Goal: Task Accomplishment & Management: Use online tool/utility

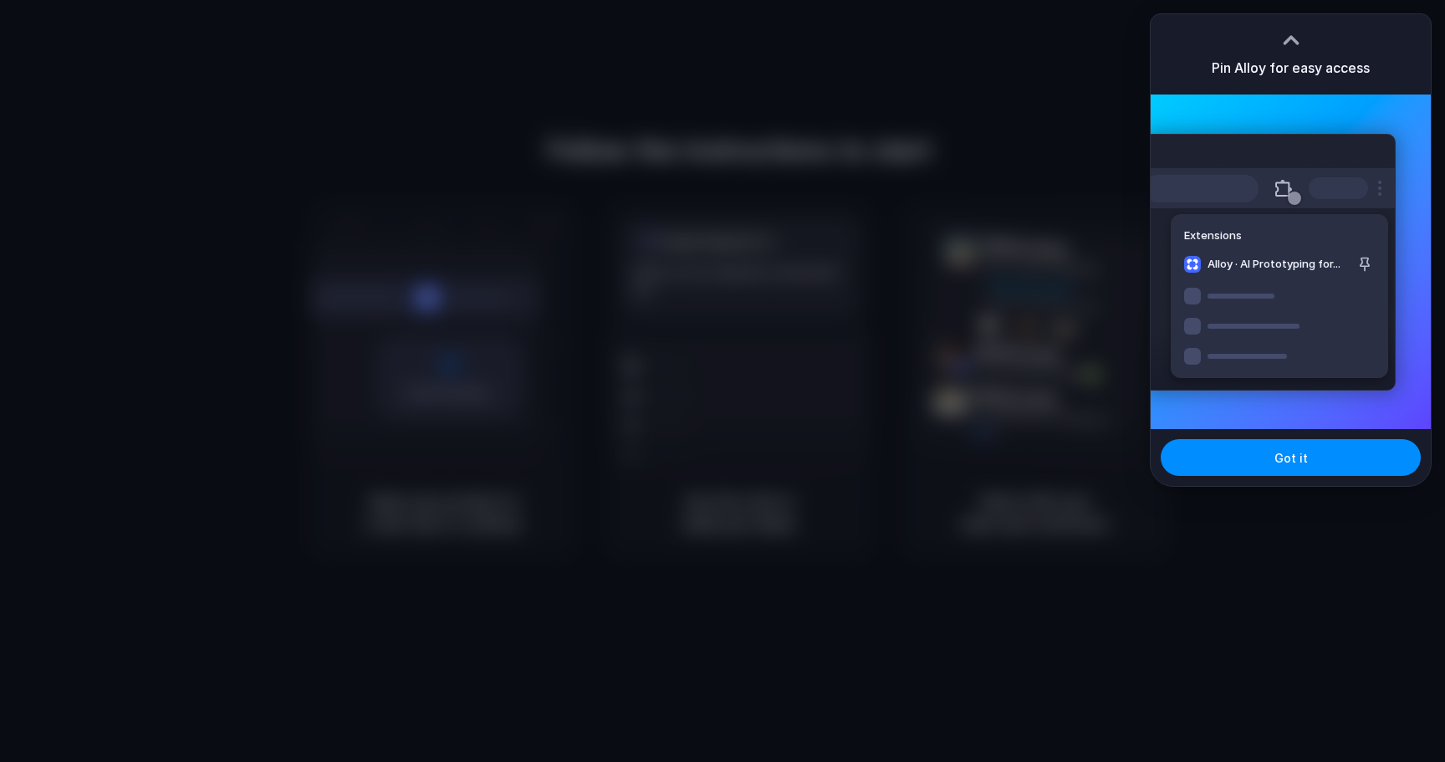
click at [1083, 245] on div at bounding box center [722, 381] width 1445 height 762
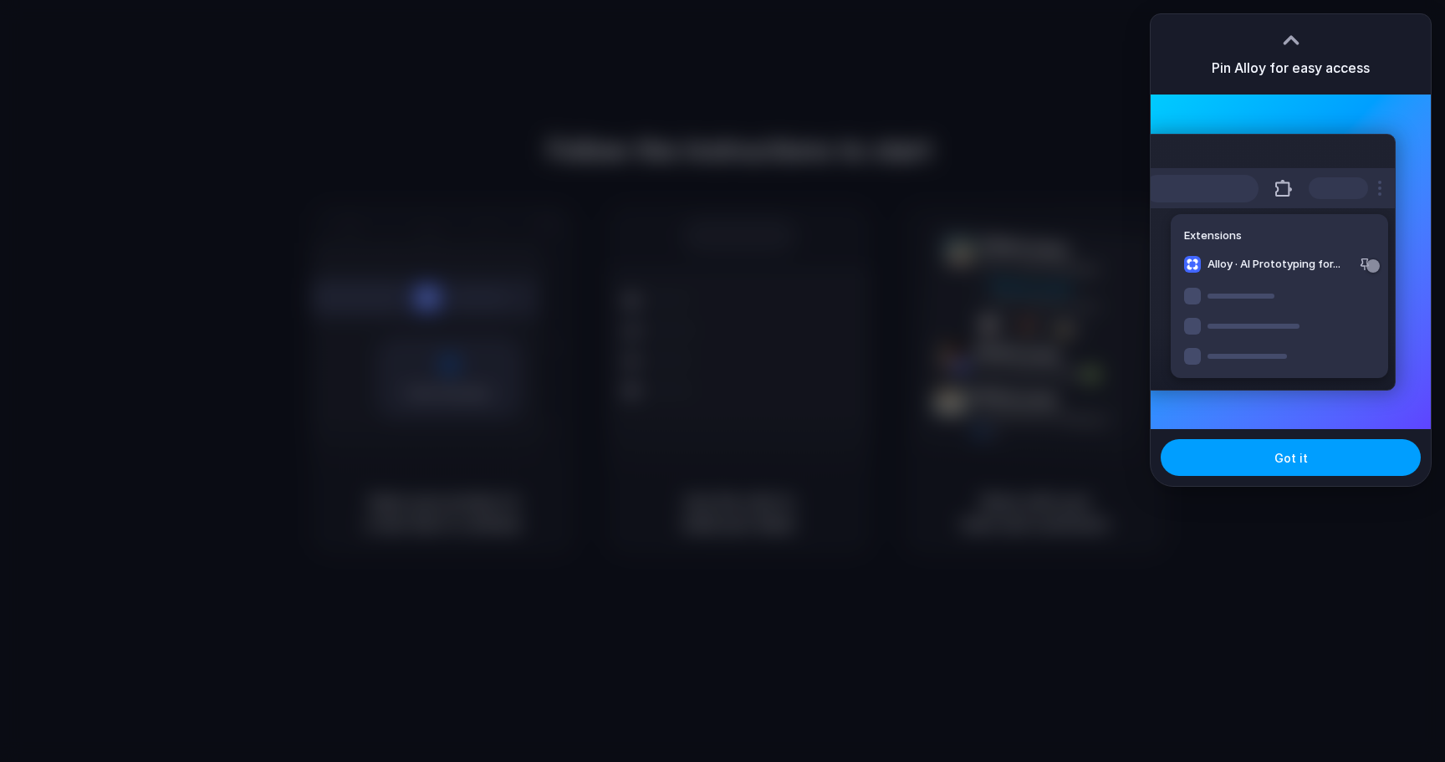
click at [1251, 453] on button "Got it" at bounding box center [1290, 457] width 260 height 37
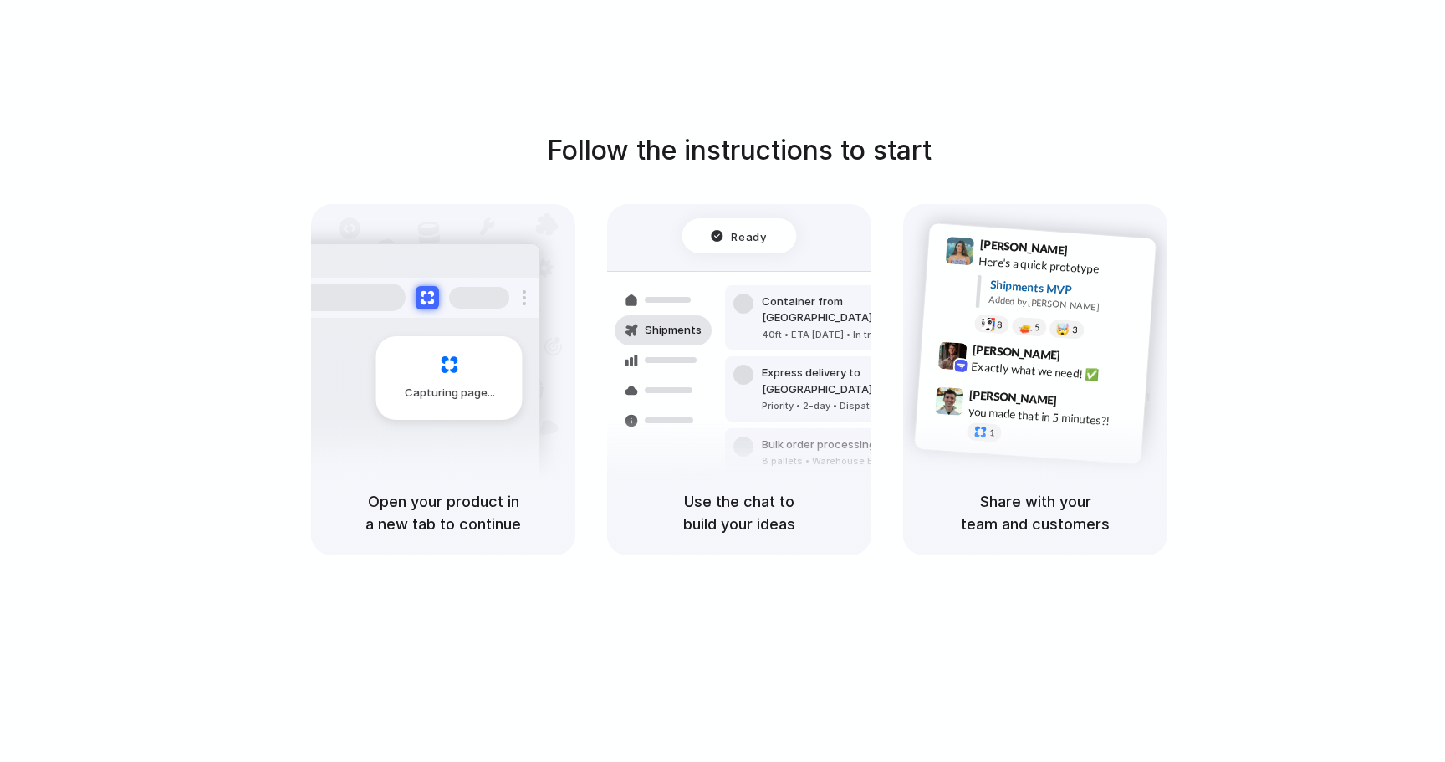
click at [935, 128] on div "Follow the instructions to start Capturing page Open your product in a new tab …" at bounding box center [739, 397] width 1478 height 795
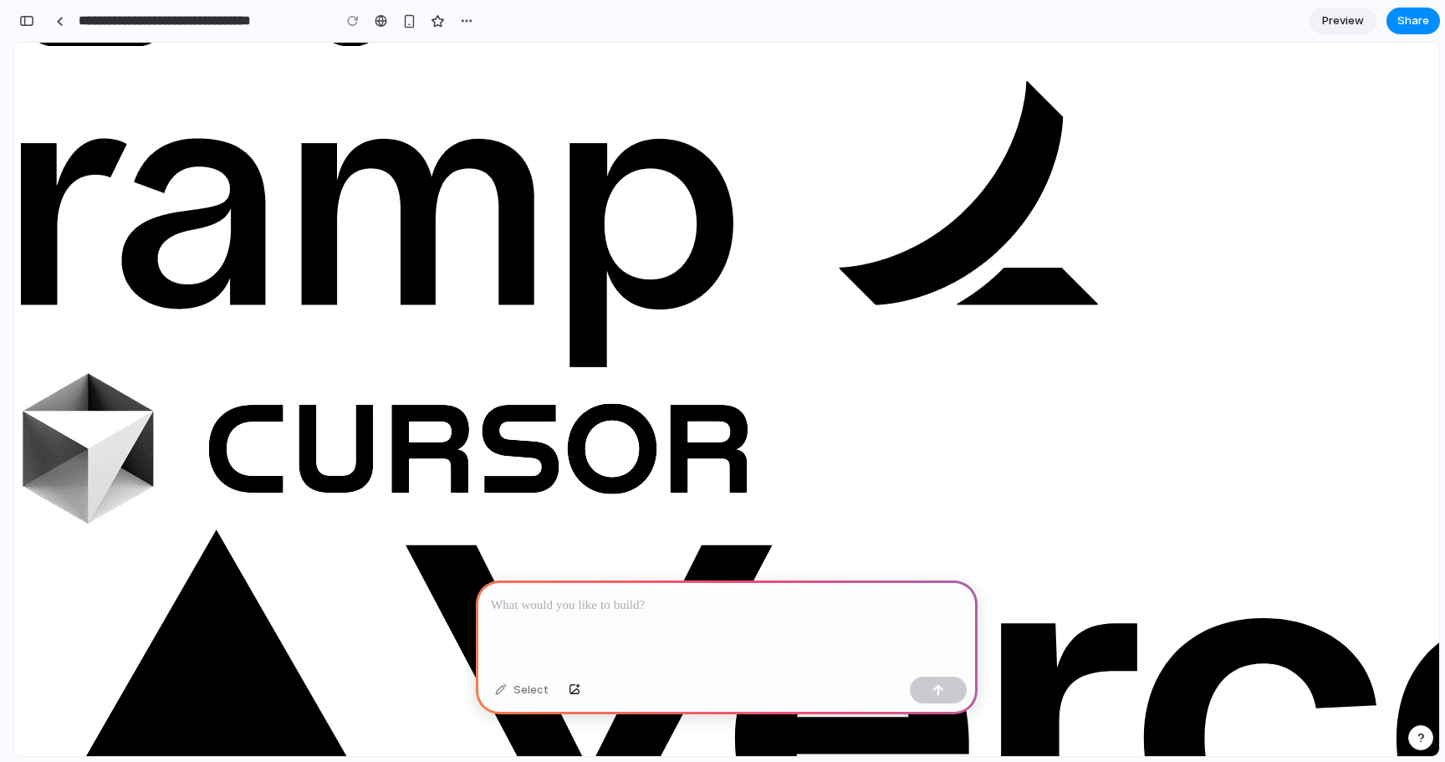
scroll to position [5165, 0]
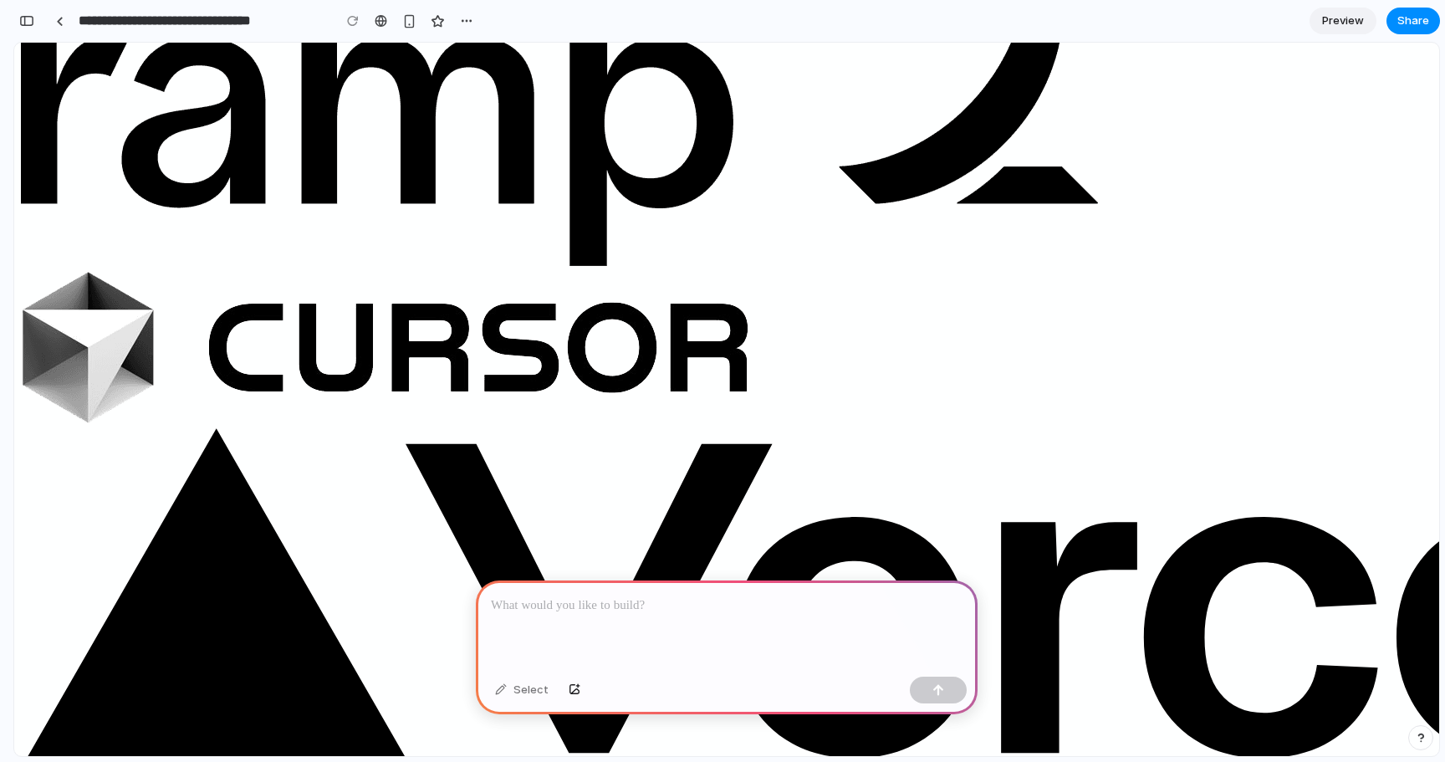
click at [611, 599] on p at bounding box center [727, 605] width 472 height 20
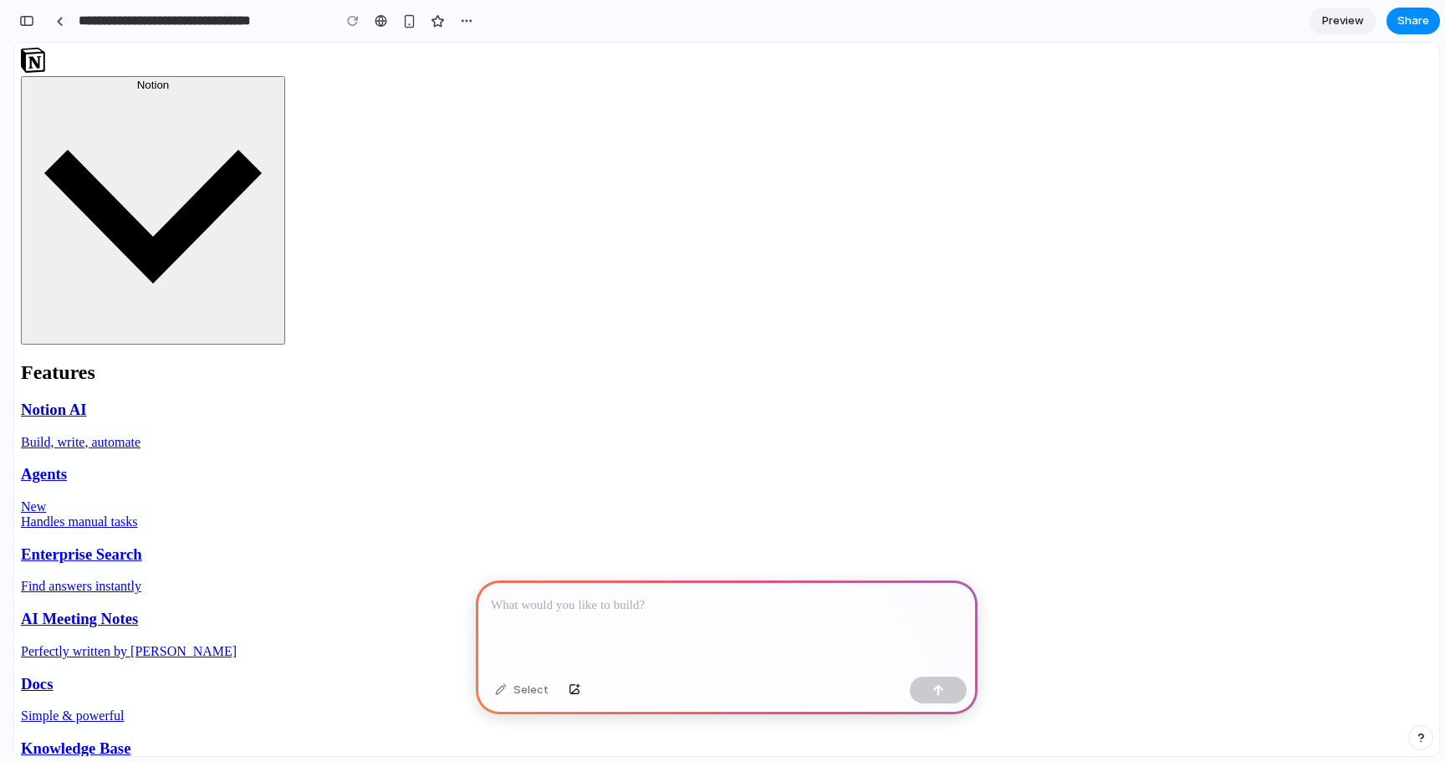
scroll to position [0, 0]
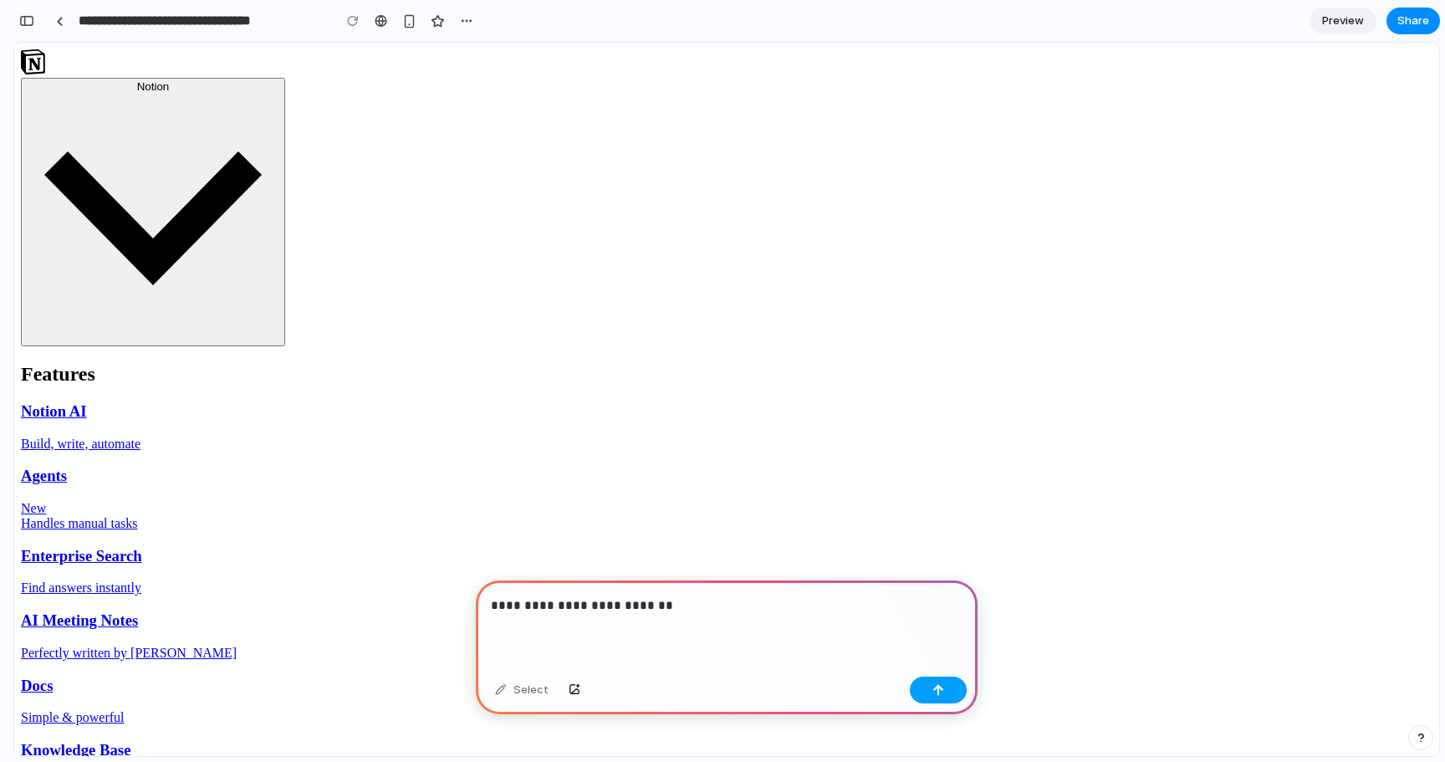
click at [924, 686] on button "button" at bounding box center [938, 689] width 57 height 27
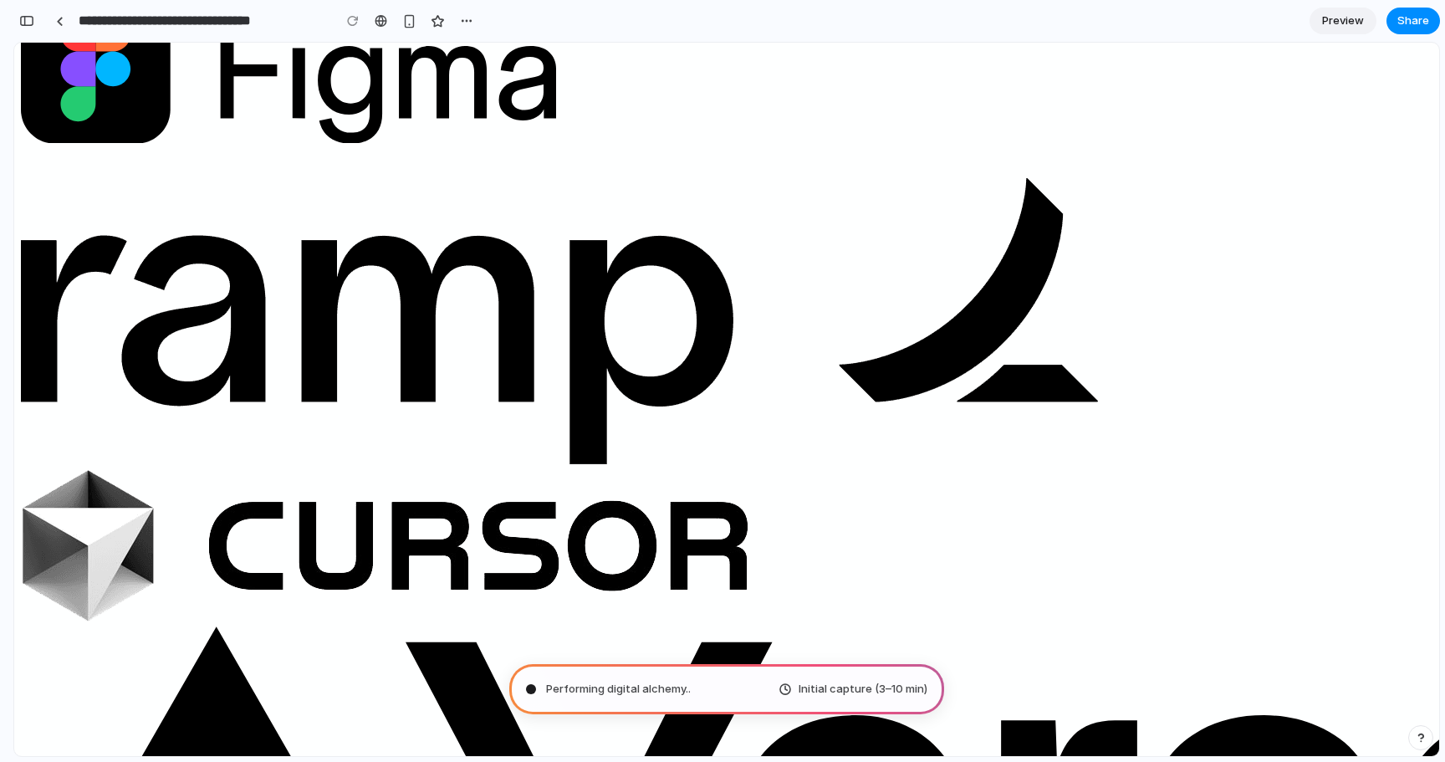
scroll to position [5165, 0]
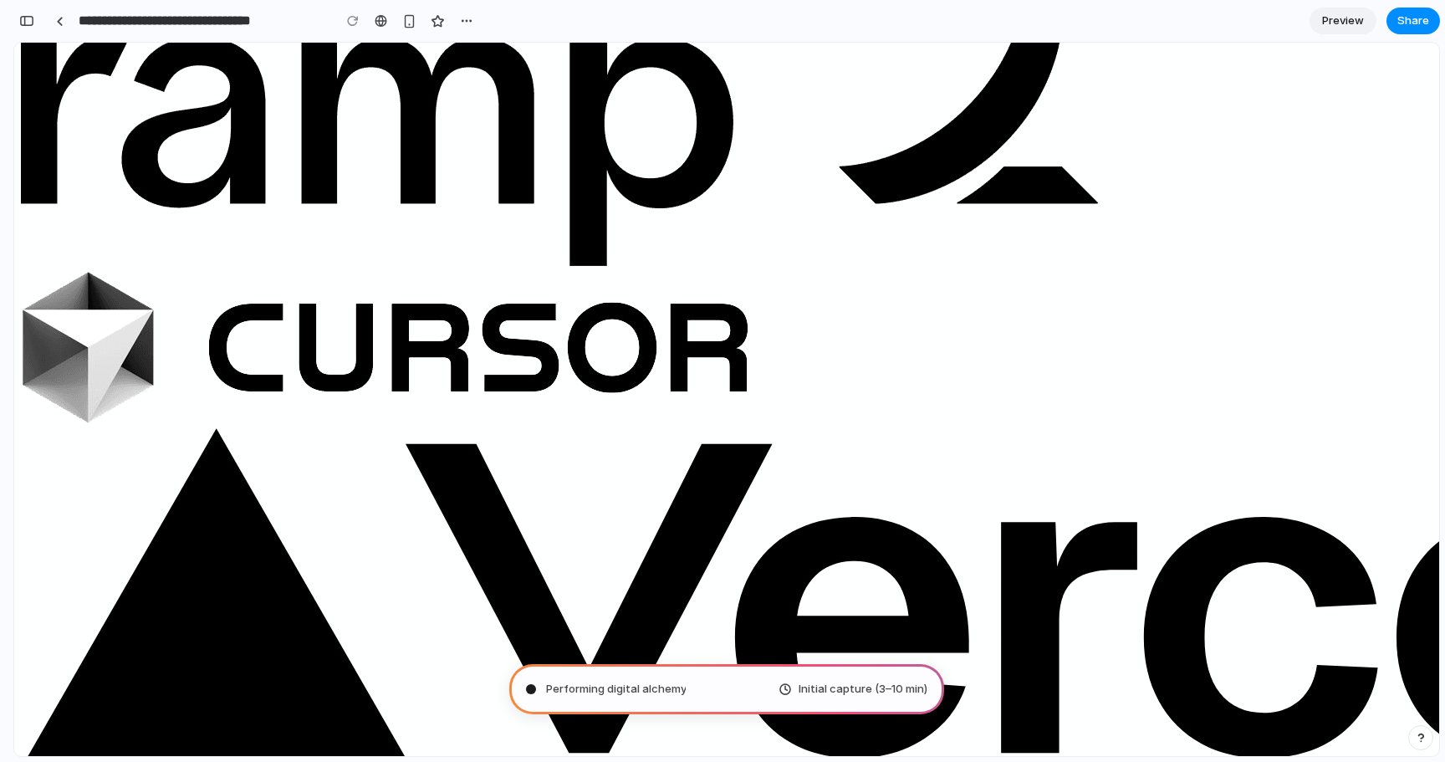
click at [858, 682] on span "Initial capture (3–10 min)" at bounding box center [862, 689] width 129 height 17
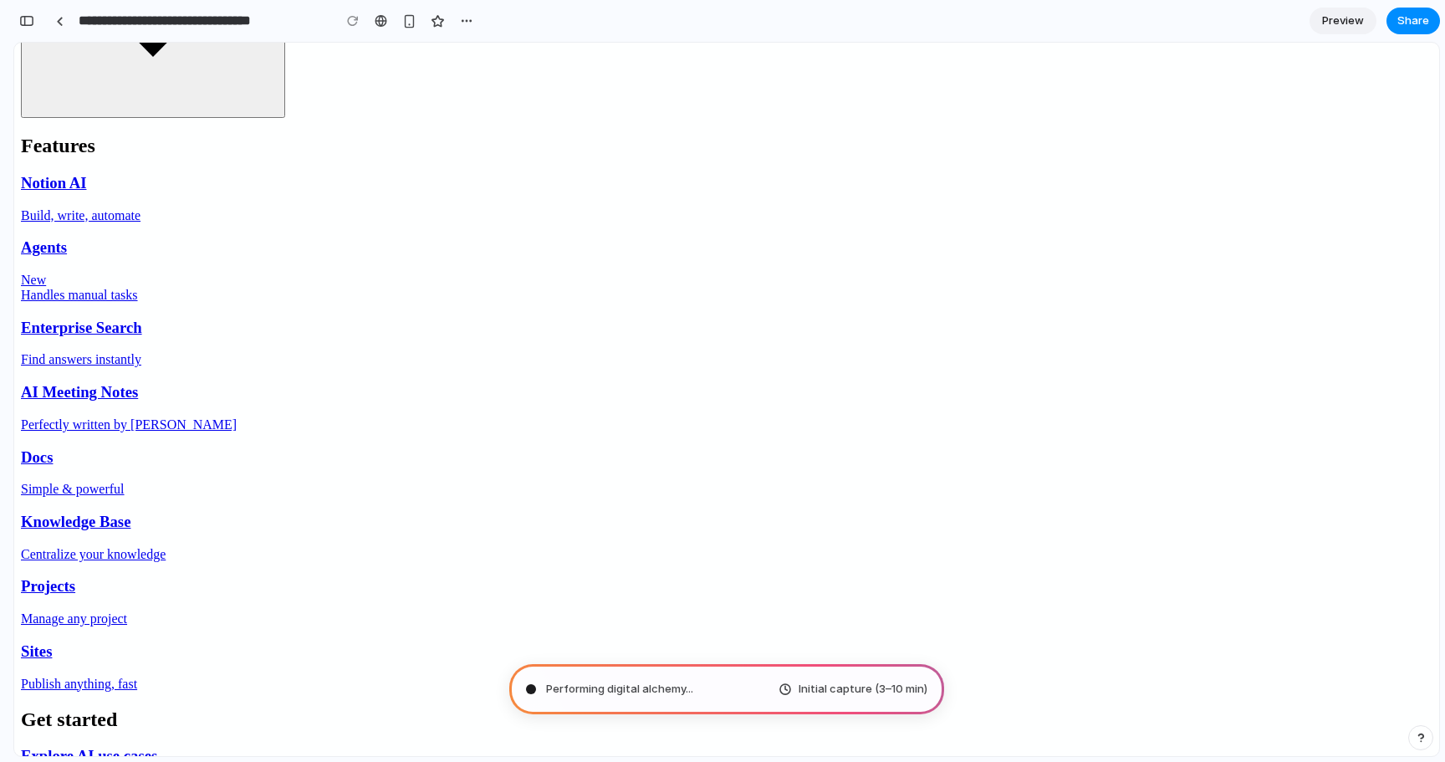
scroll to position [0, 0]
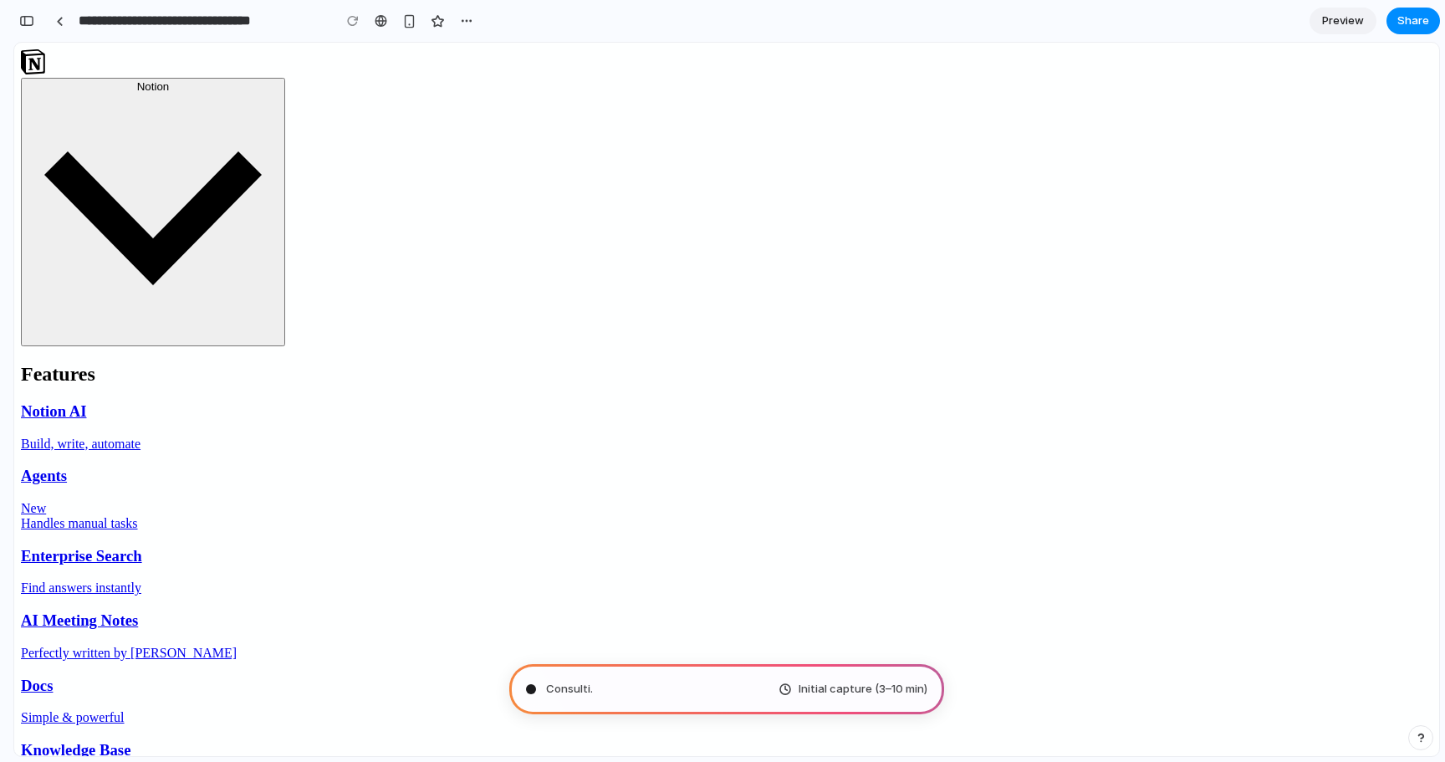
type input "**********"
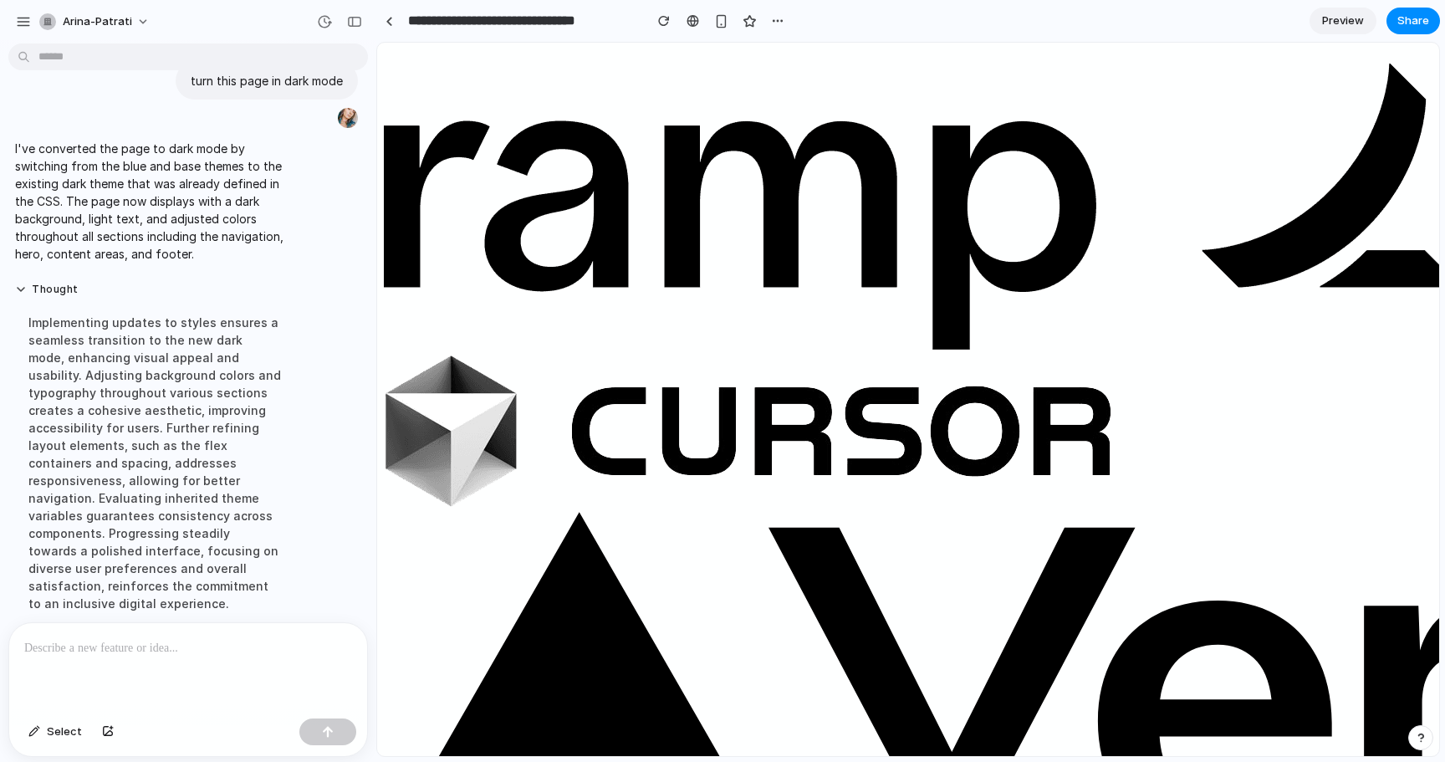
scroll to position [3419, 0]
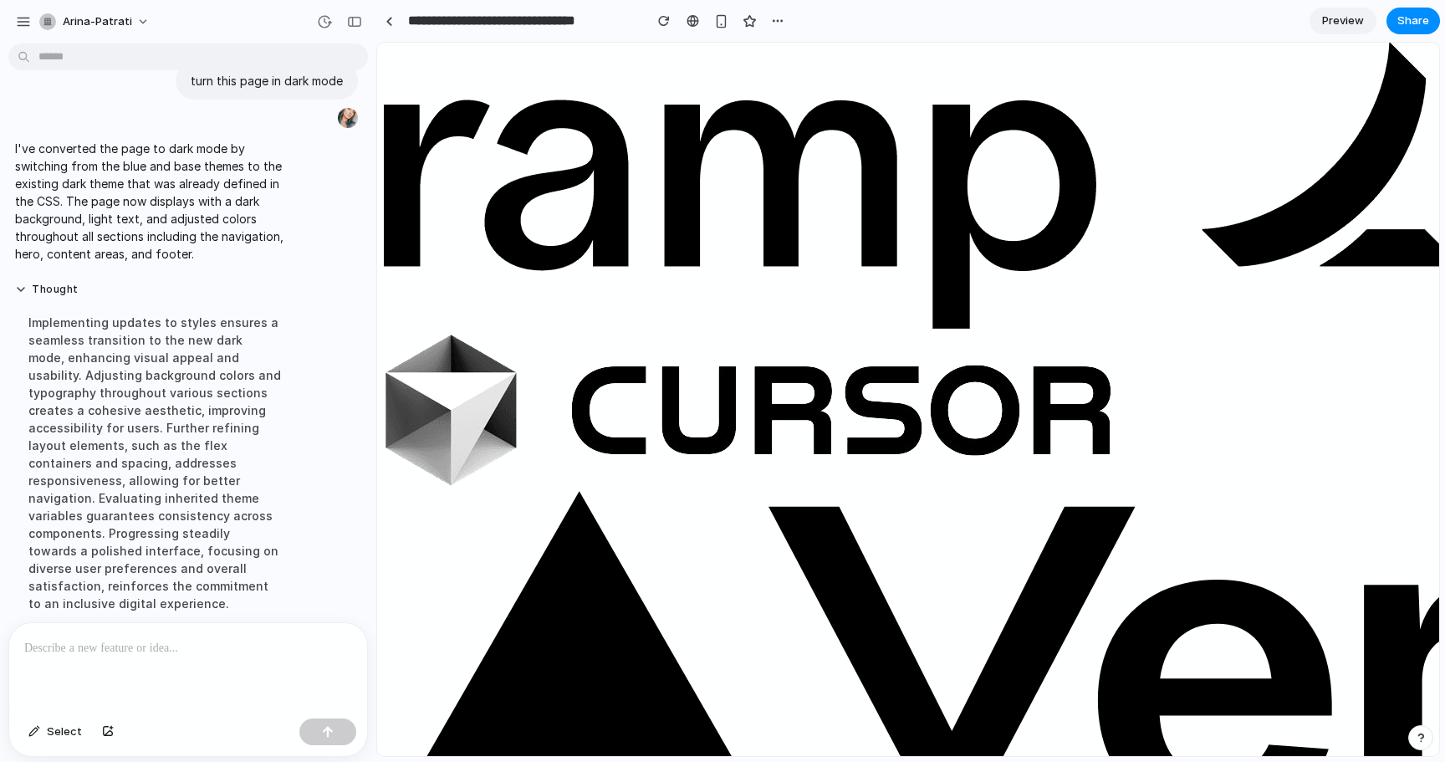
click at [152, 650] on p at bounding box center [188, 648] width 328 height 20
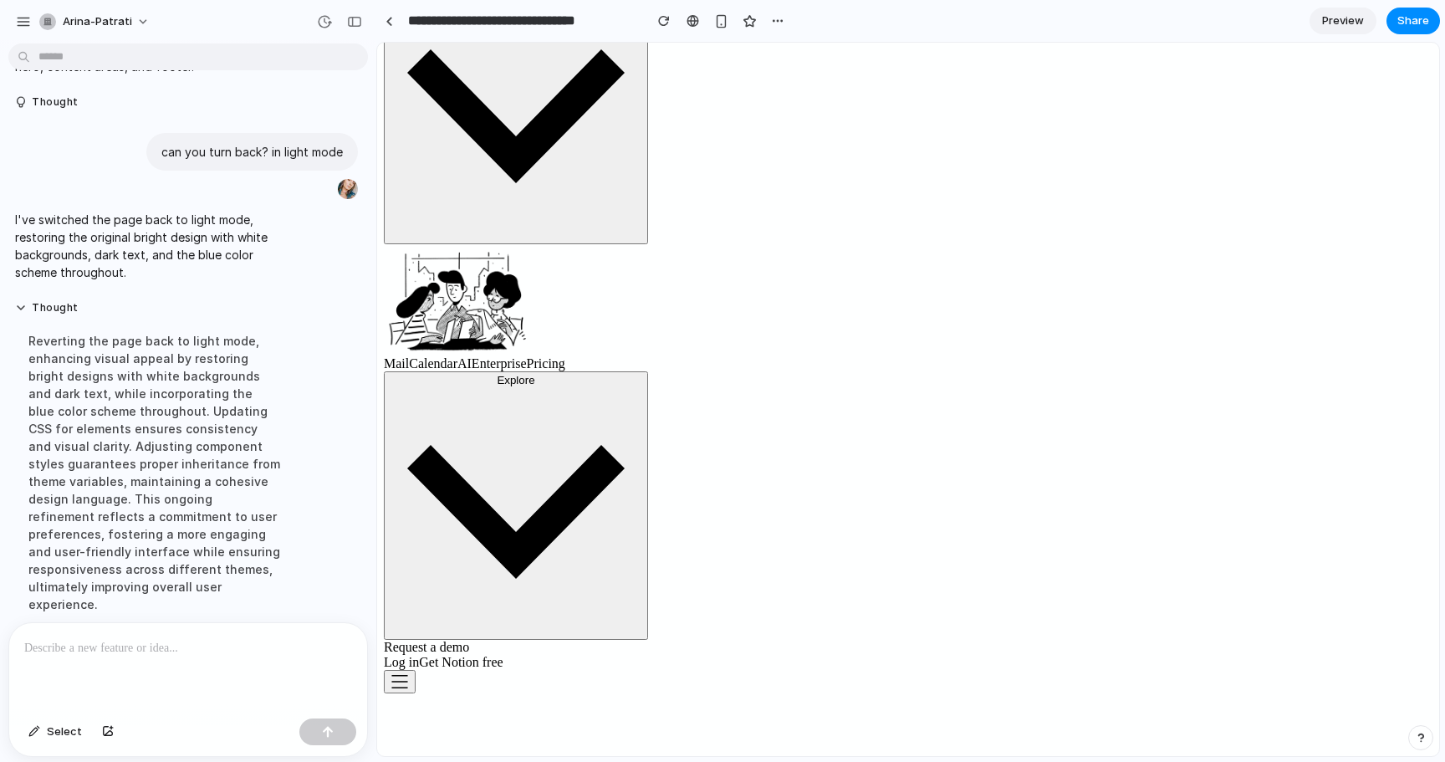
scroll to position [0, 0]
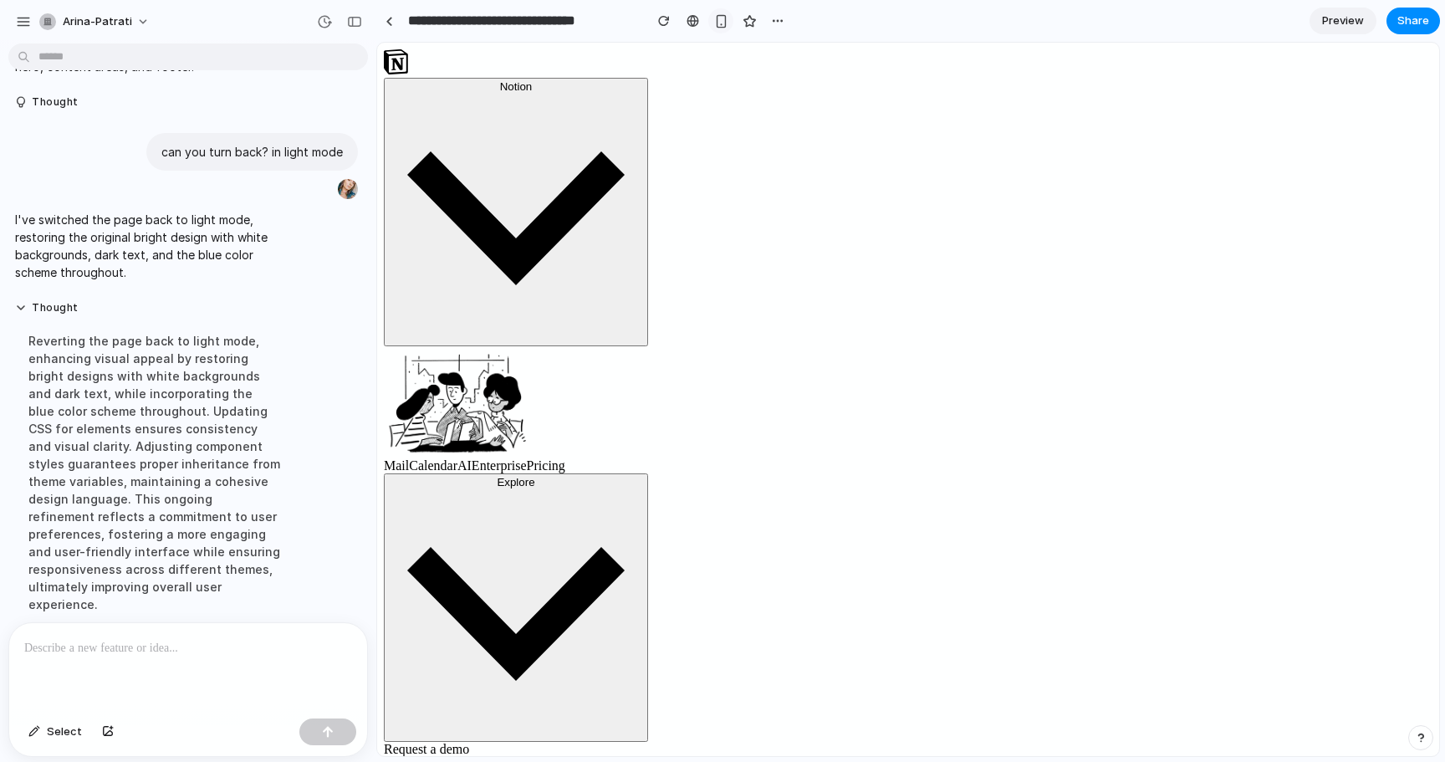
click at [725, 19] on div "button" at bounding box center [721, 21] width 14 height 14
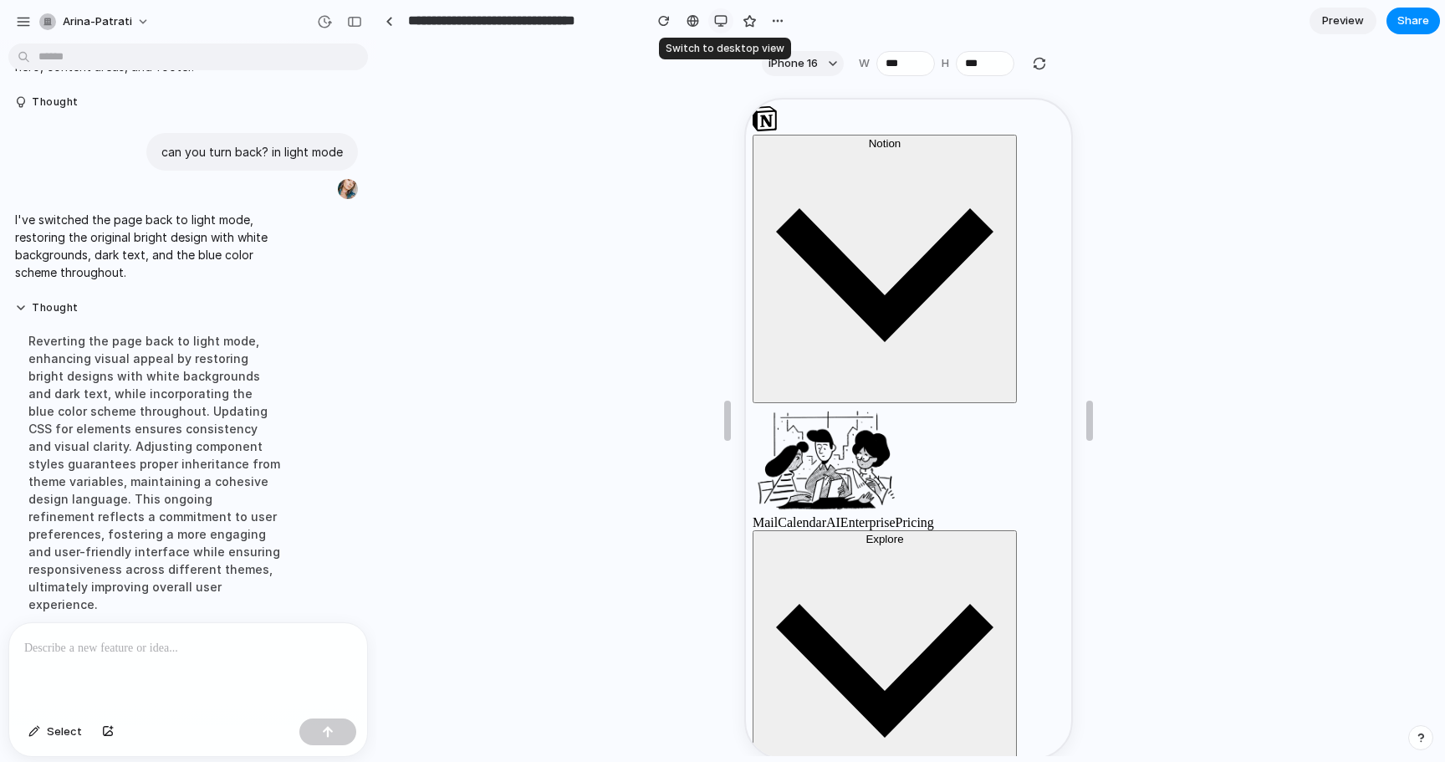
click at [714, 24] on div "button" at bounding box center [720, 20] width 13 height 13
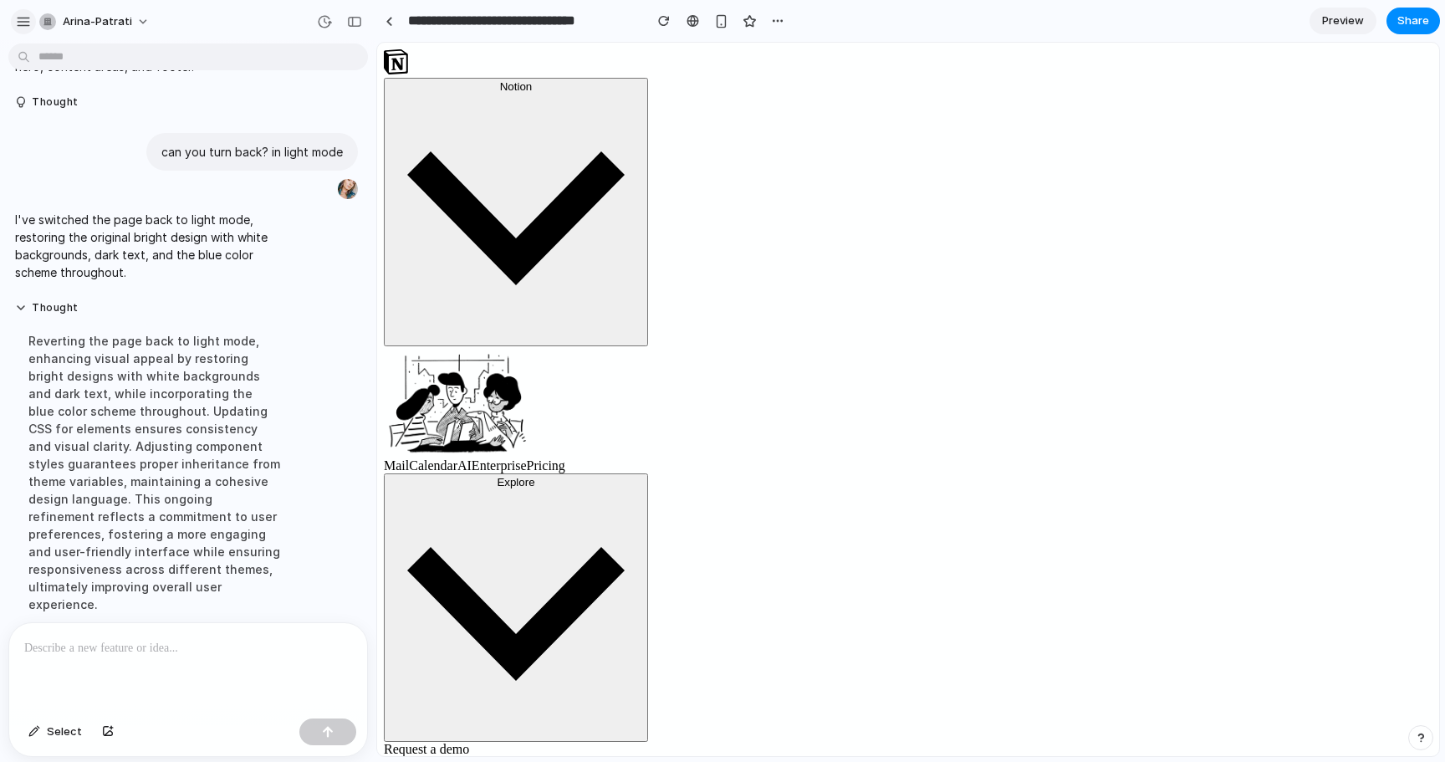
click at [23, 28] on div "button" at bounding box center [23, 21] width 15 height 15
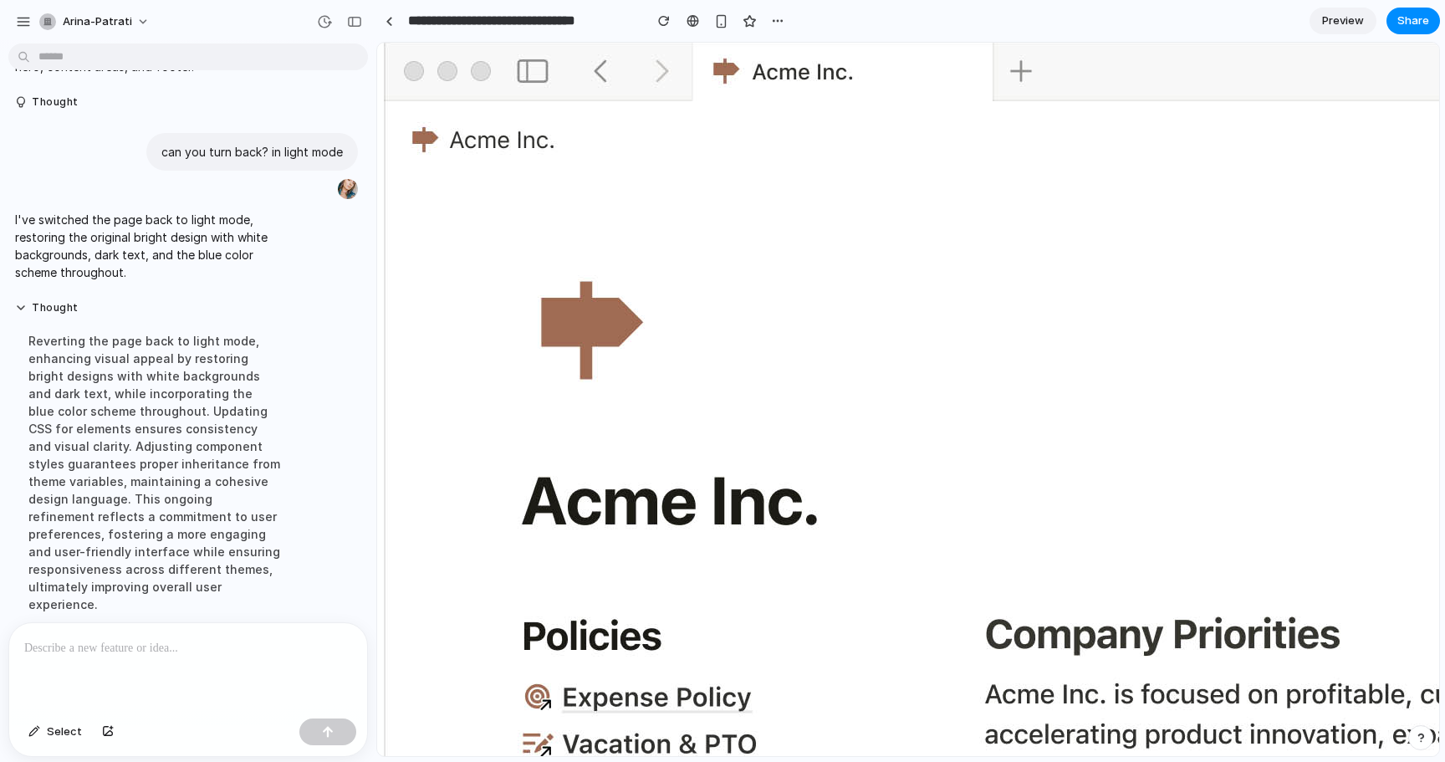
scroll to position [1463, 0]
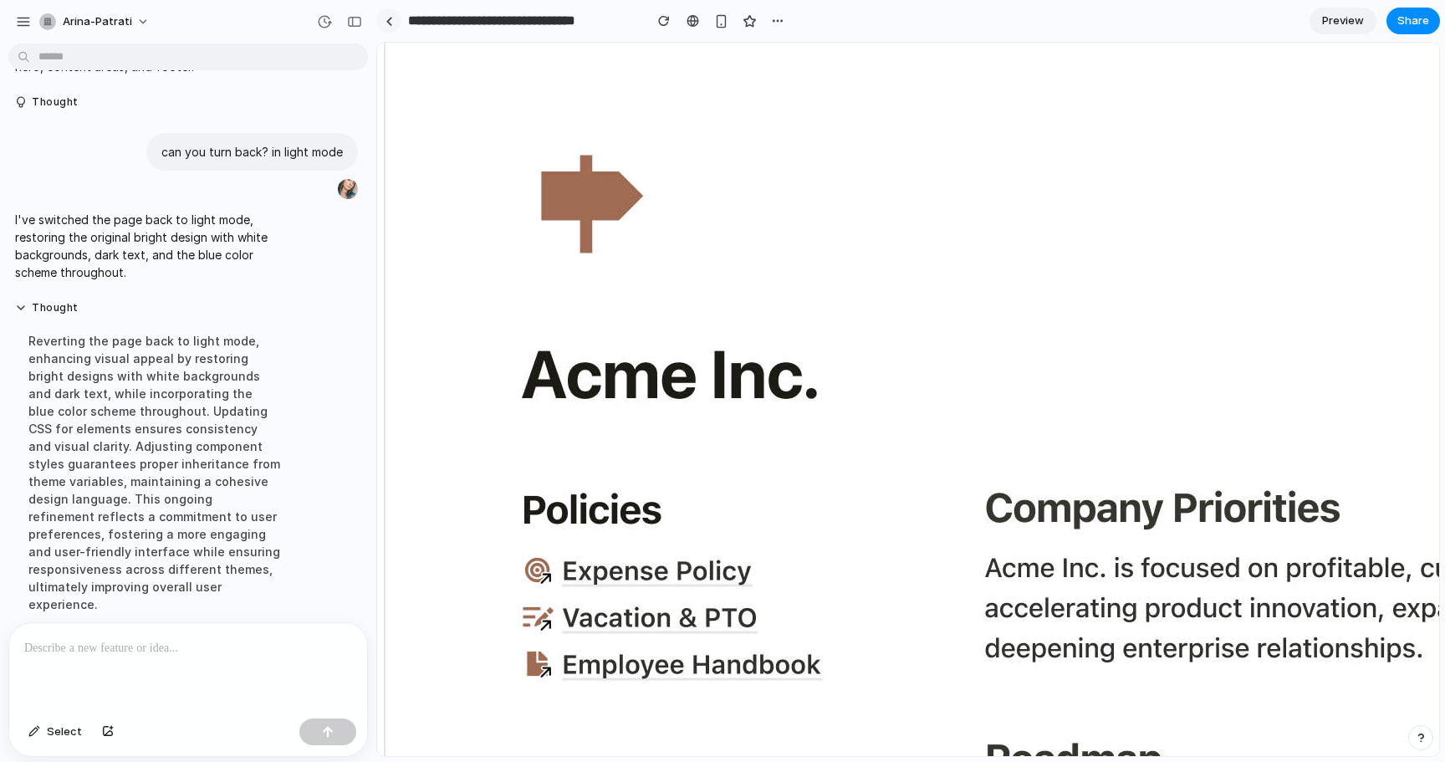
click at [380, 25] on link at bounding box center [388, 20] width 25 height 25
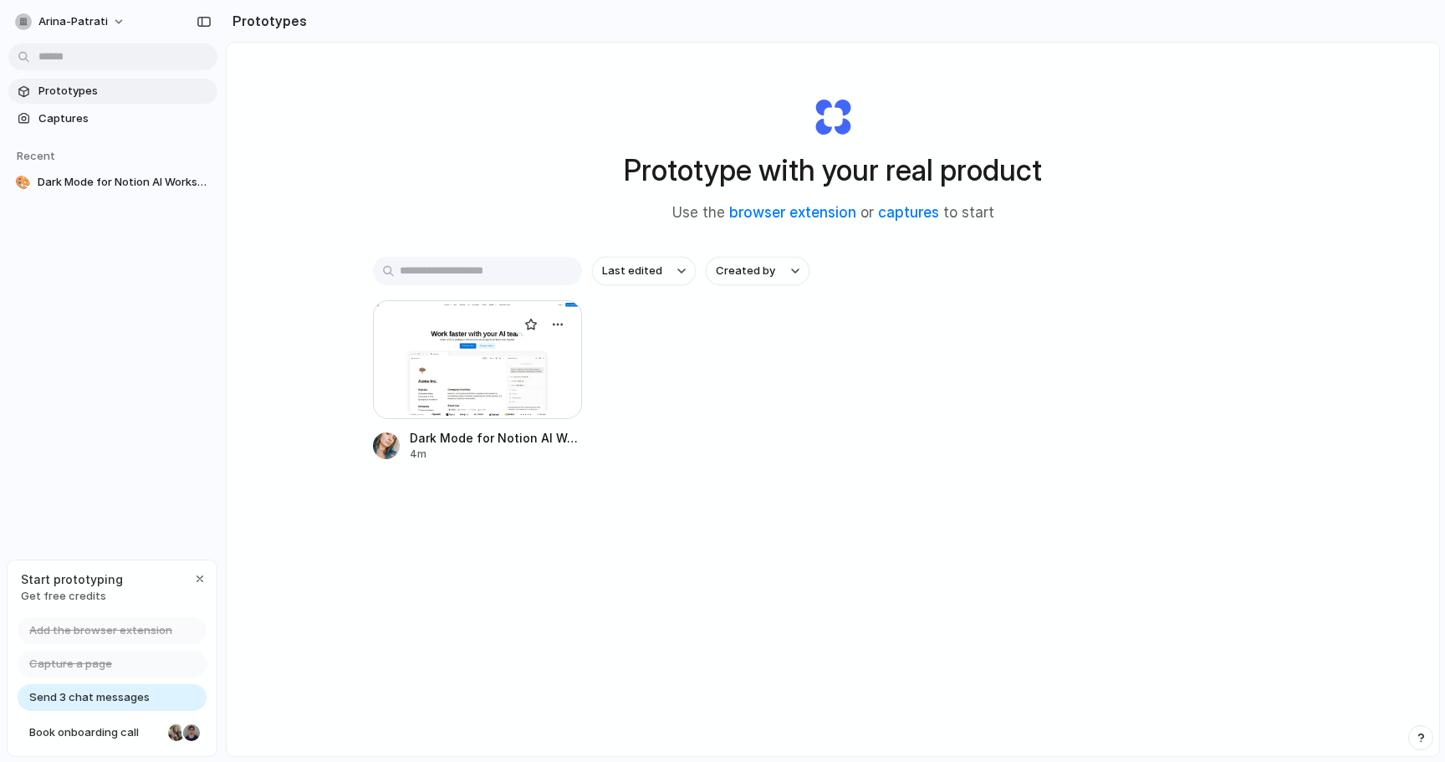
click at [491, 382] on div at bounding box center [477, 359] width 209 height 119
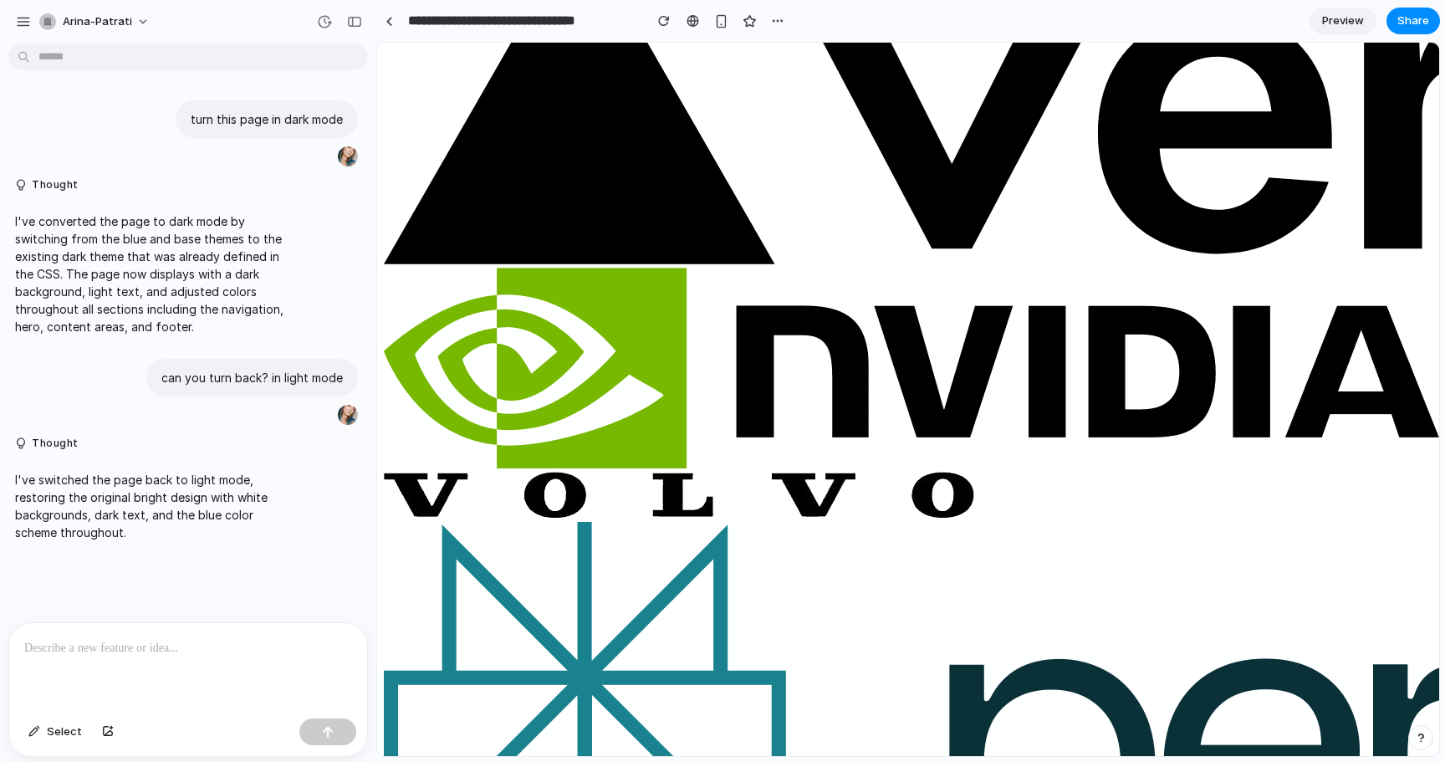
scroll to position [3812, 0]
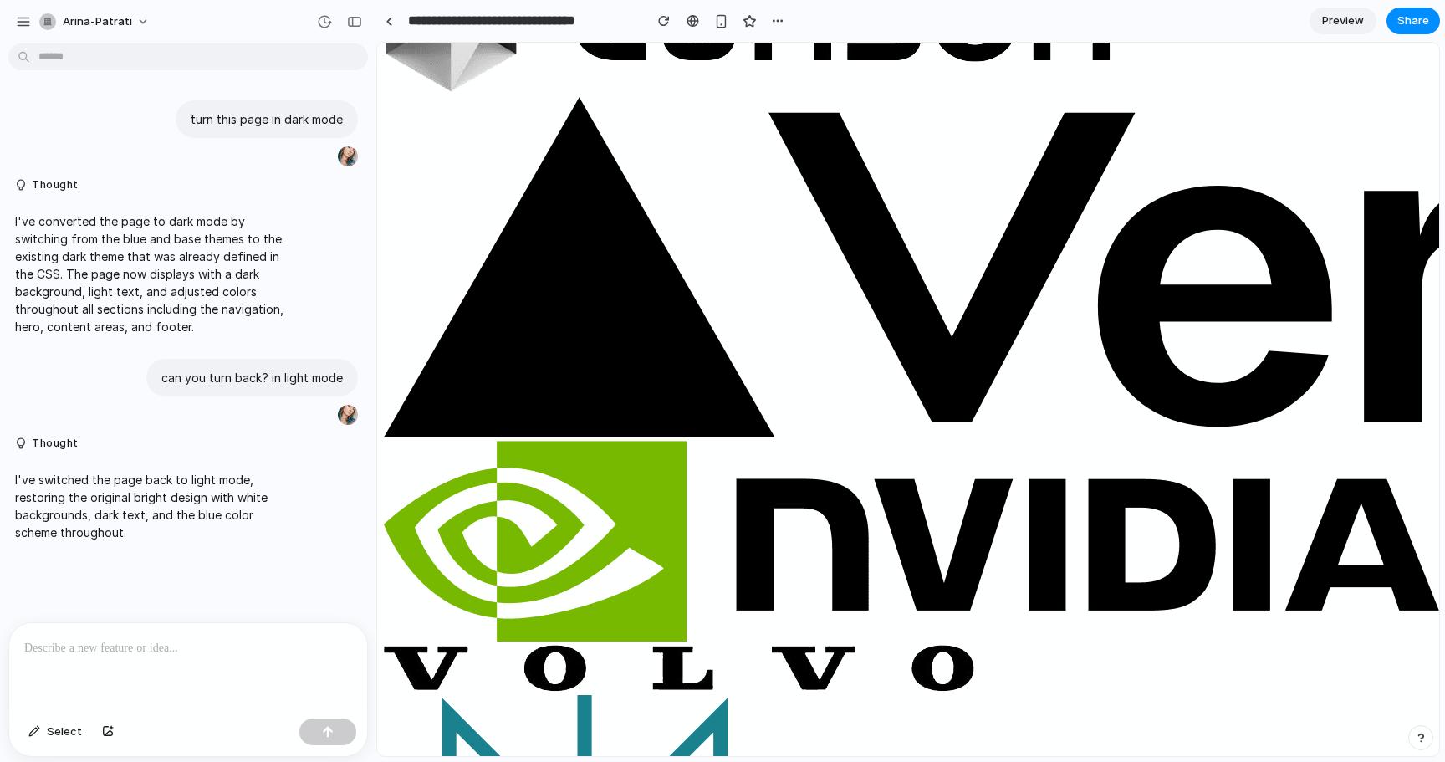
click at [117, 640] on p at bounding box center [188, 648] width 328 height 20
click at [336, 727] on button "button" at bounding box center [327, 731] width 57 height 27
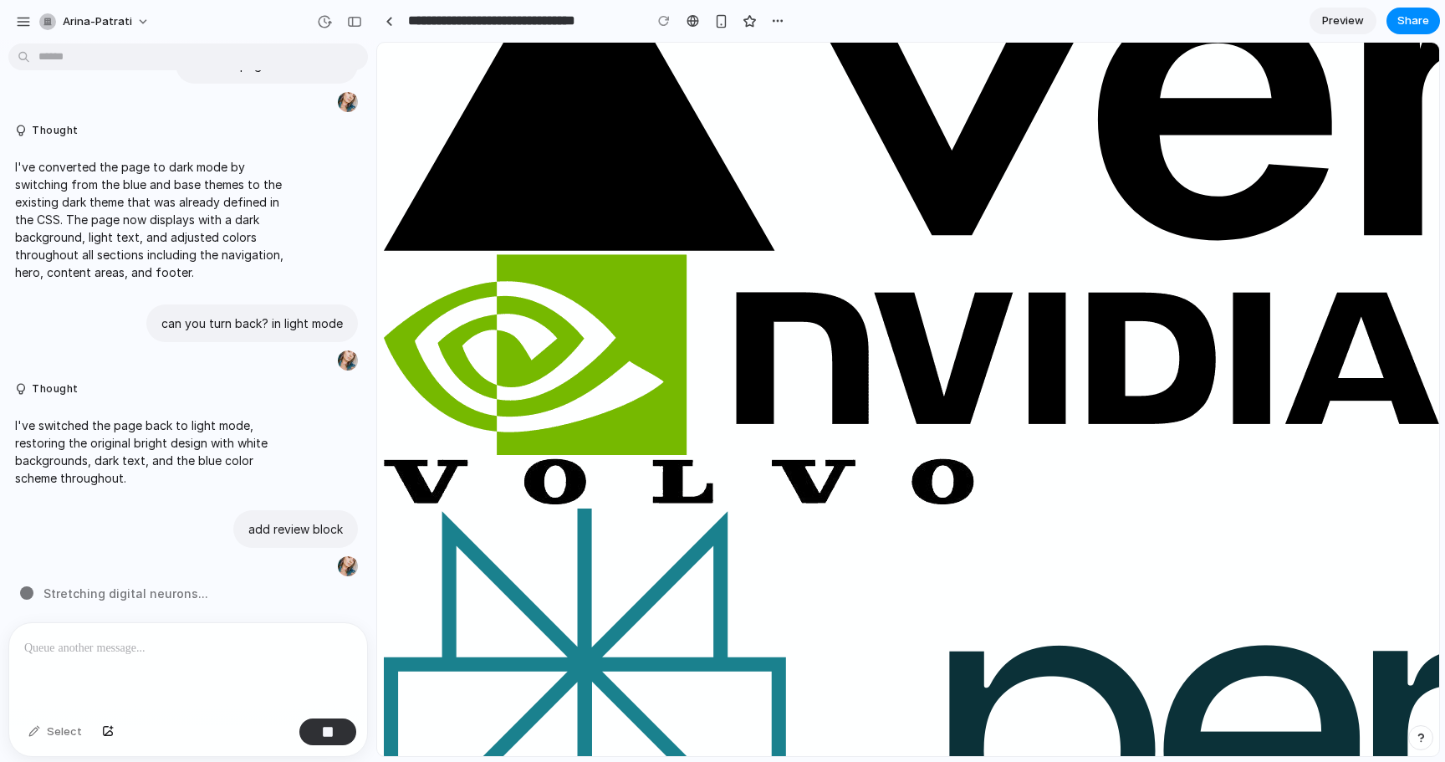
scroll to position [4134, 0]
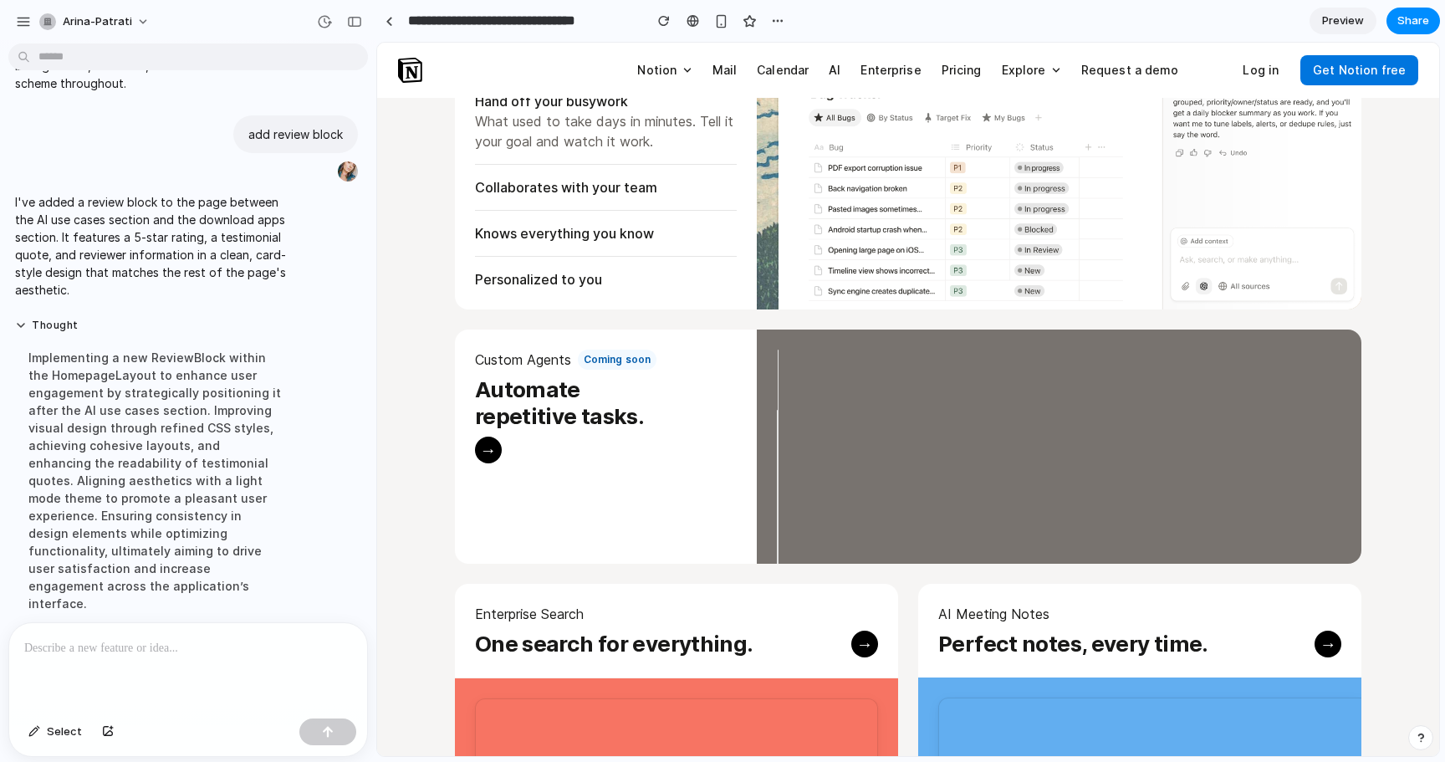
scroll to position [1380, 0]
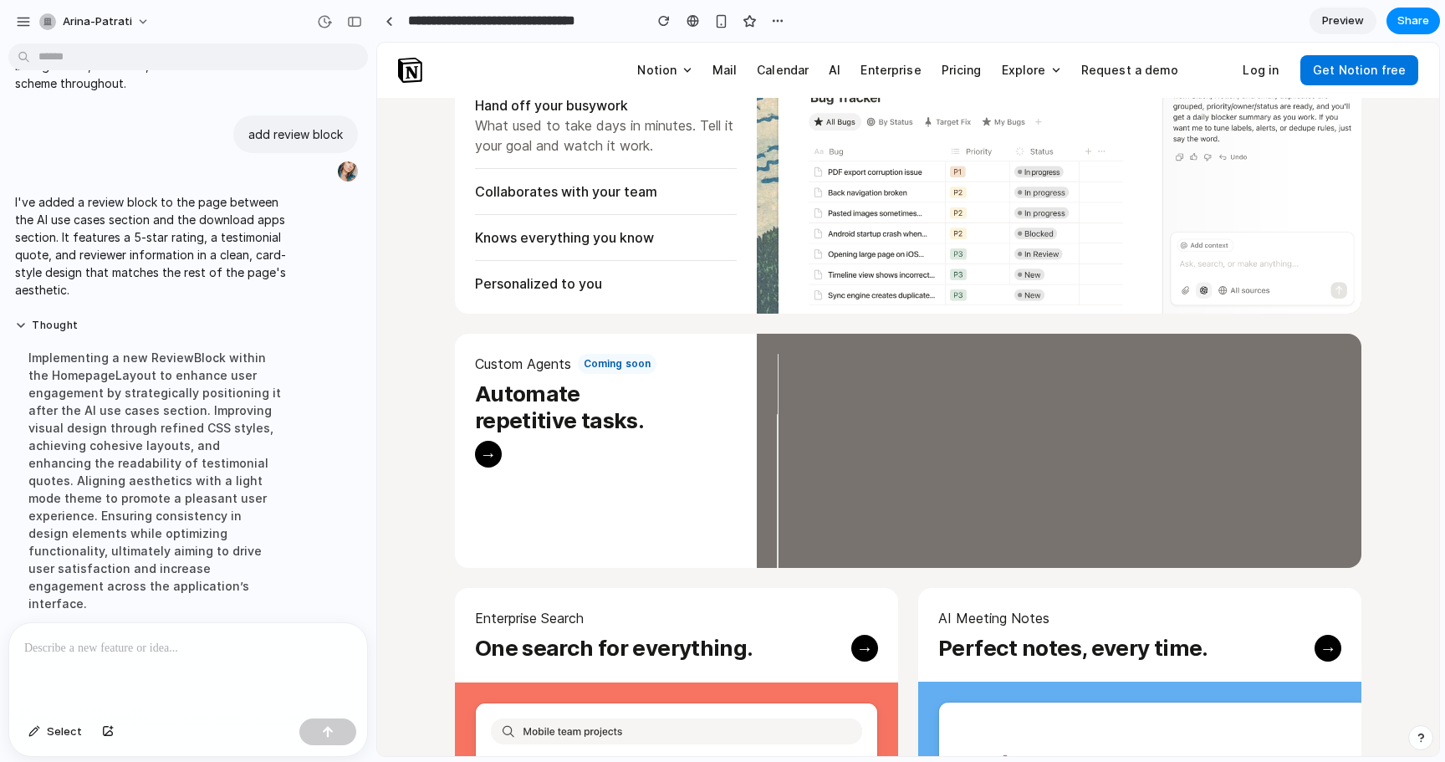
click at [219, 650] on p at bounding box center [188, 648] width 328 height 20
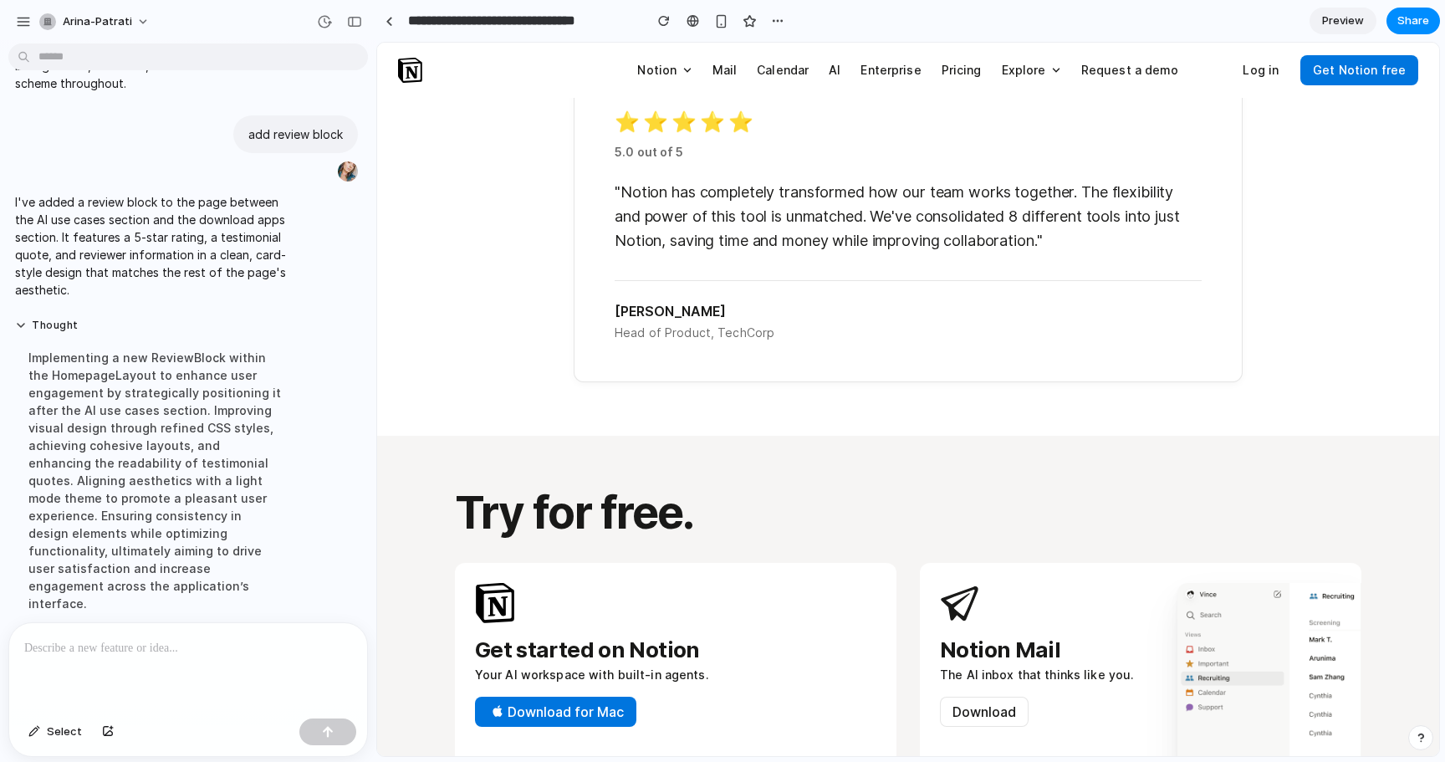
scroll to position [4577, 0]
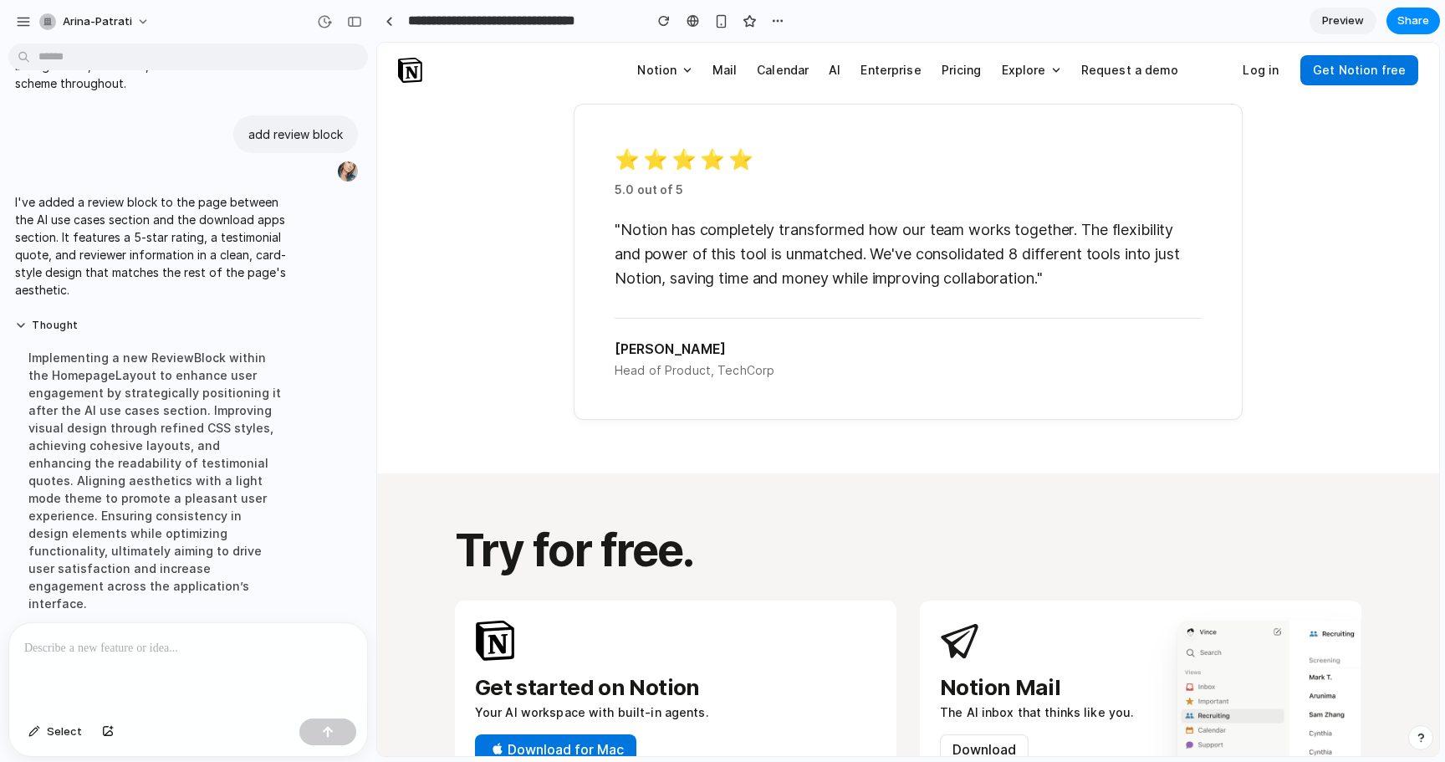
click at [588, 389] on div "⭐ ⭐ ⭐ ⭐ ⭐ 5.0 out of 5 "Notion has completely transformed how our team works to…" at bounding box center [908, 261] width 669 height 315
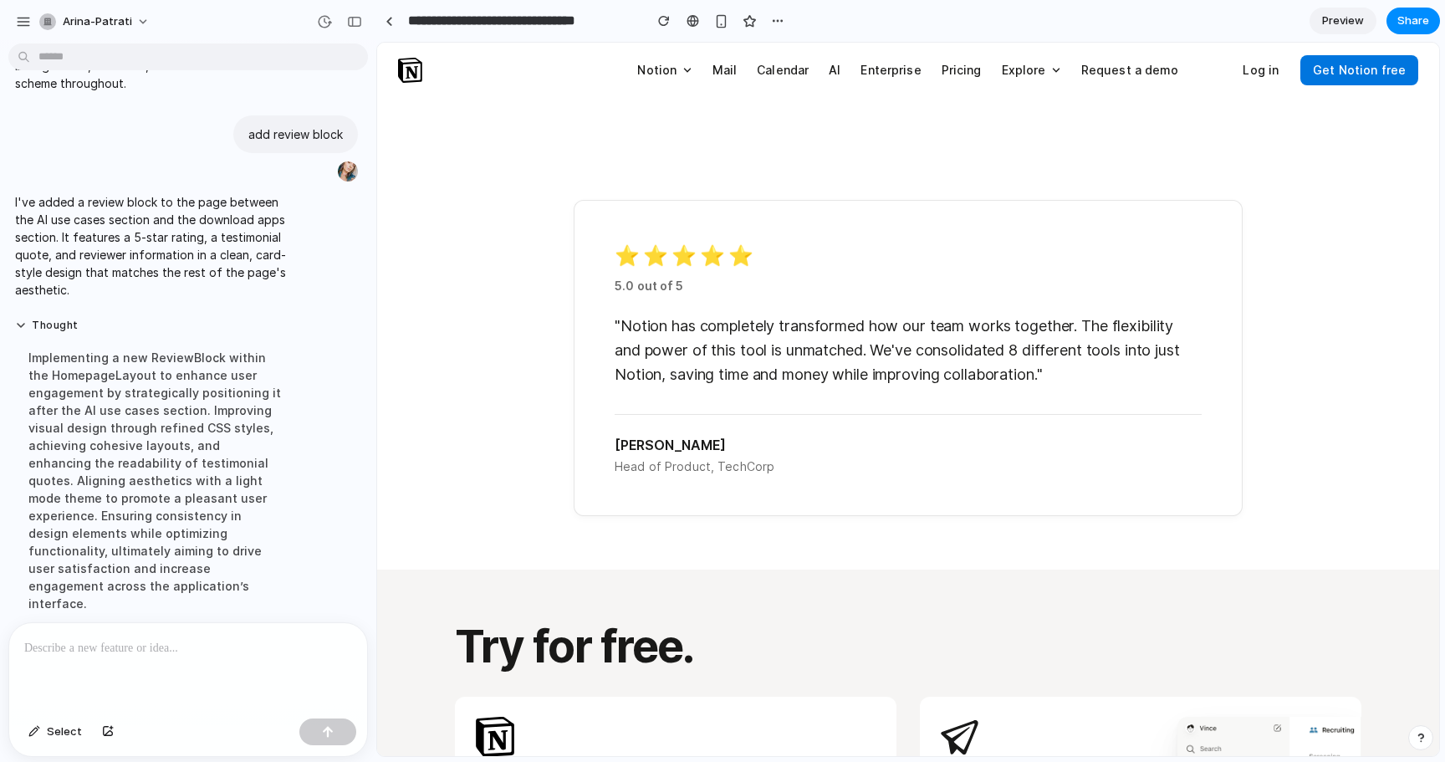
scroll to position [4475, 0]
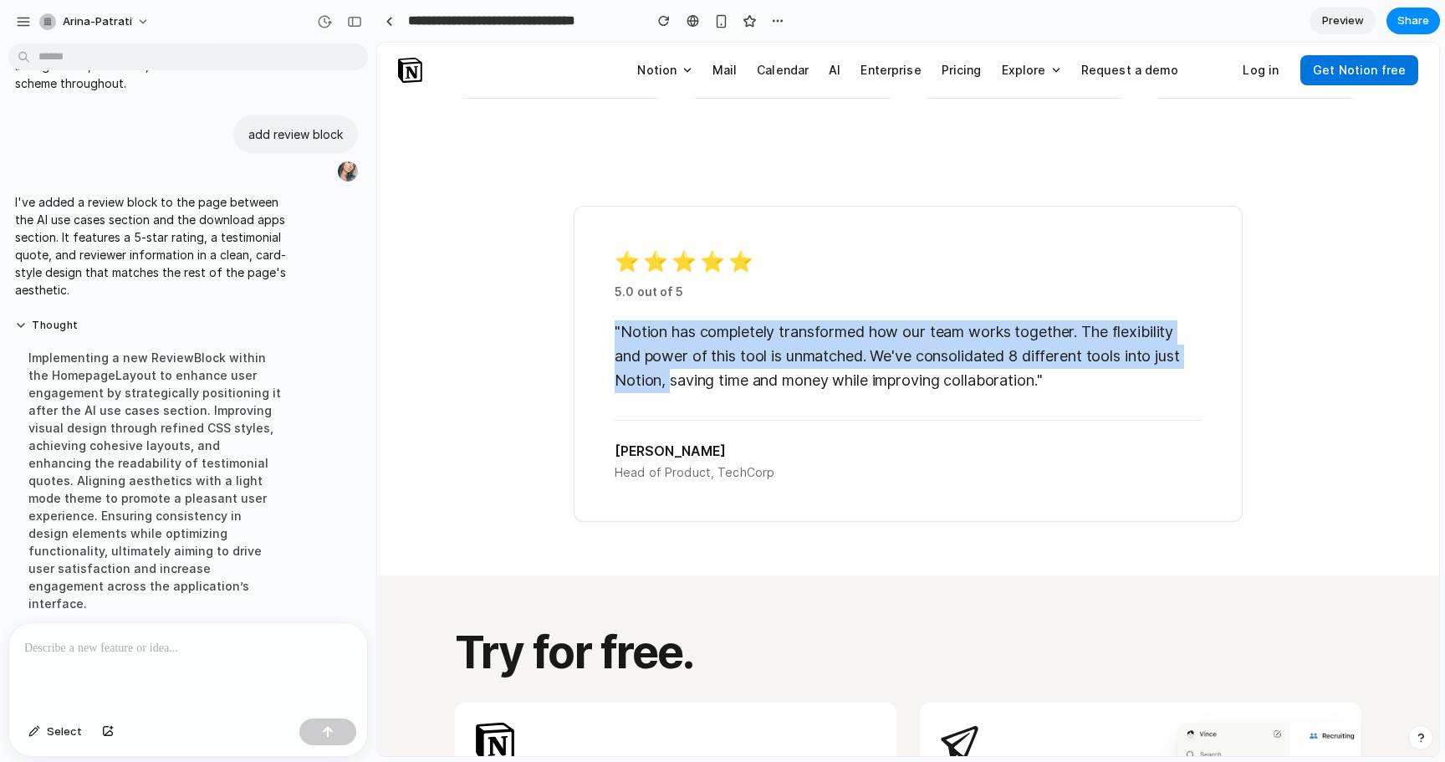
drag, startPoint x: 862, startPoint y: 333, endPoint x: 664, endPoint y: 387, distance: 205.5
click at [667, 387] on div "⭐ ⭐ ⭐ ⭐ ⭐ 5.0 out of 5 "Notion has completely transformed how our team works to…" at bounding box center [908, 363] width 669 height 315
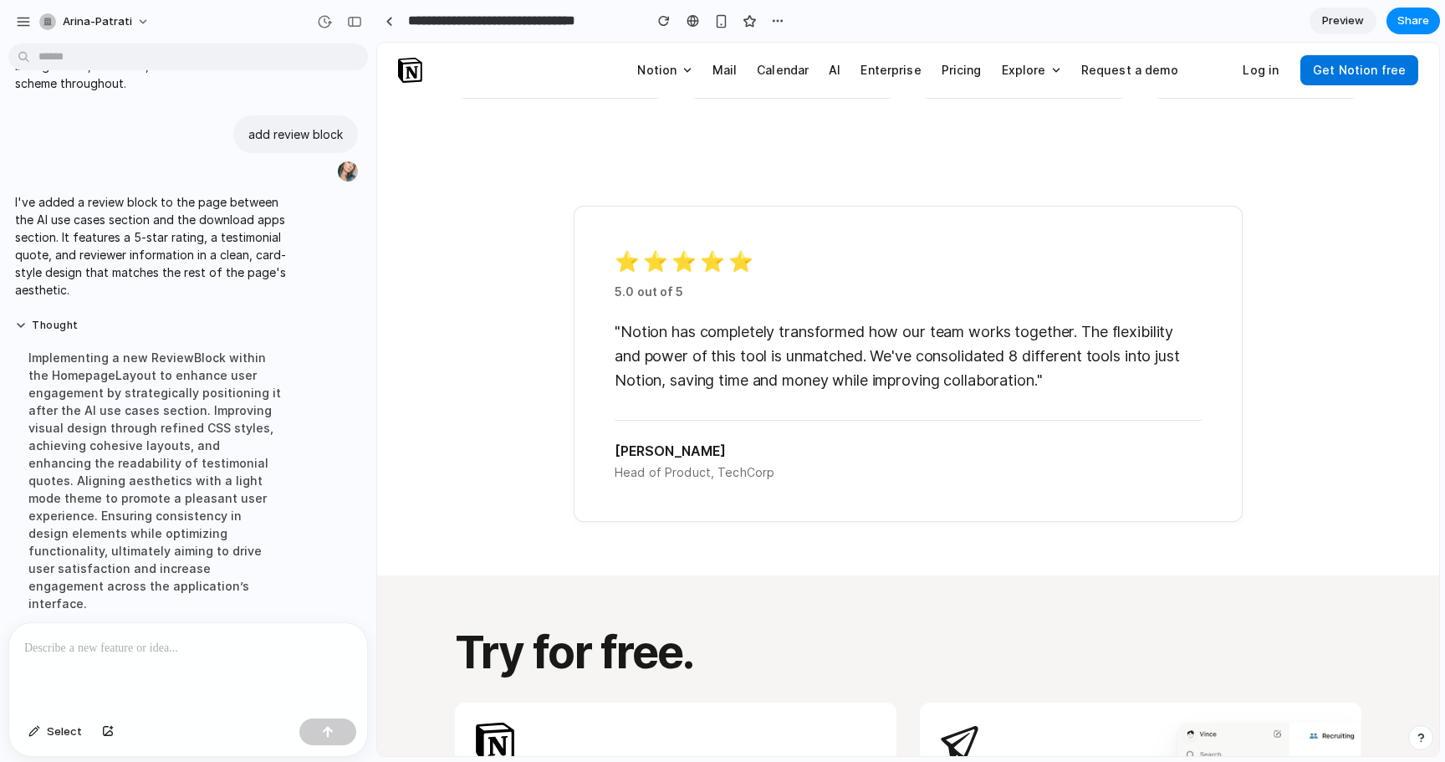
click at [629, 253] on div "⭐ ⭐ ⭐ ⭐ ⭐ 5.0 out of 5 "Notion has completely transformed how our team works to…" at bounding box center [908, 363] width 669 height 315
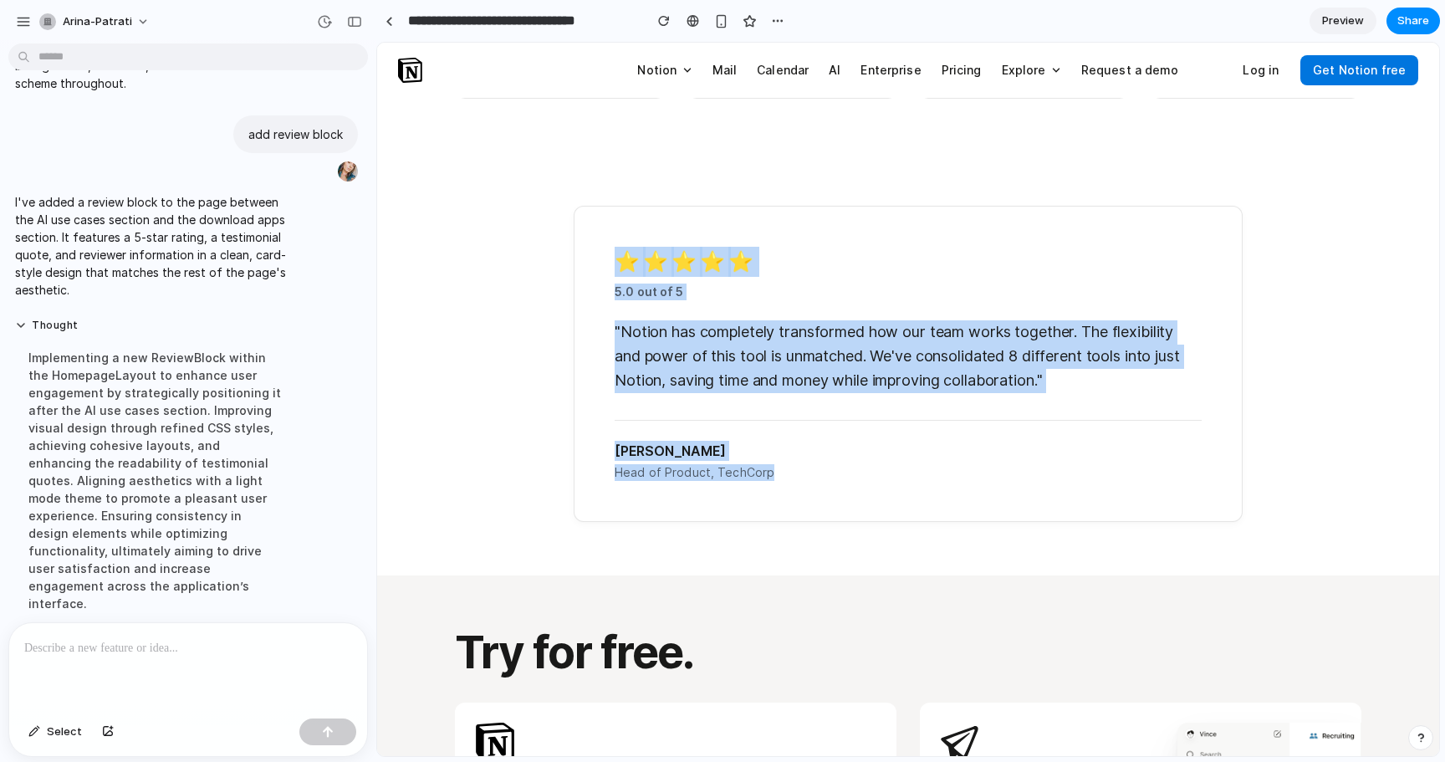
drag, startPoint x: 589, startPoint y: 226, endPoint x: 1028, endPoint y: 560, distance: 551.2
click at [1028, 560] on div "⭐ ⭐ ⭐ ⭐ ⭐ 5.0 out of 5 "Notion has completely transformed how our team works to…" at bounding box center [908, 363] width 1062 height 422
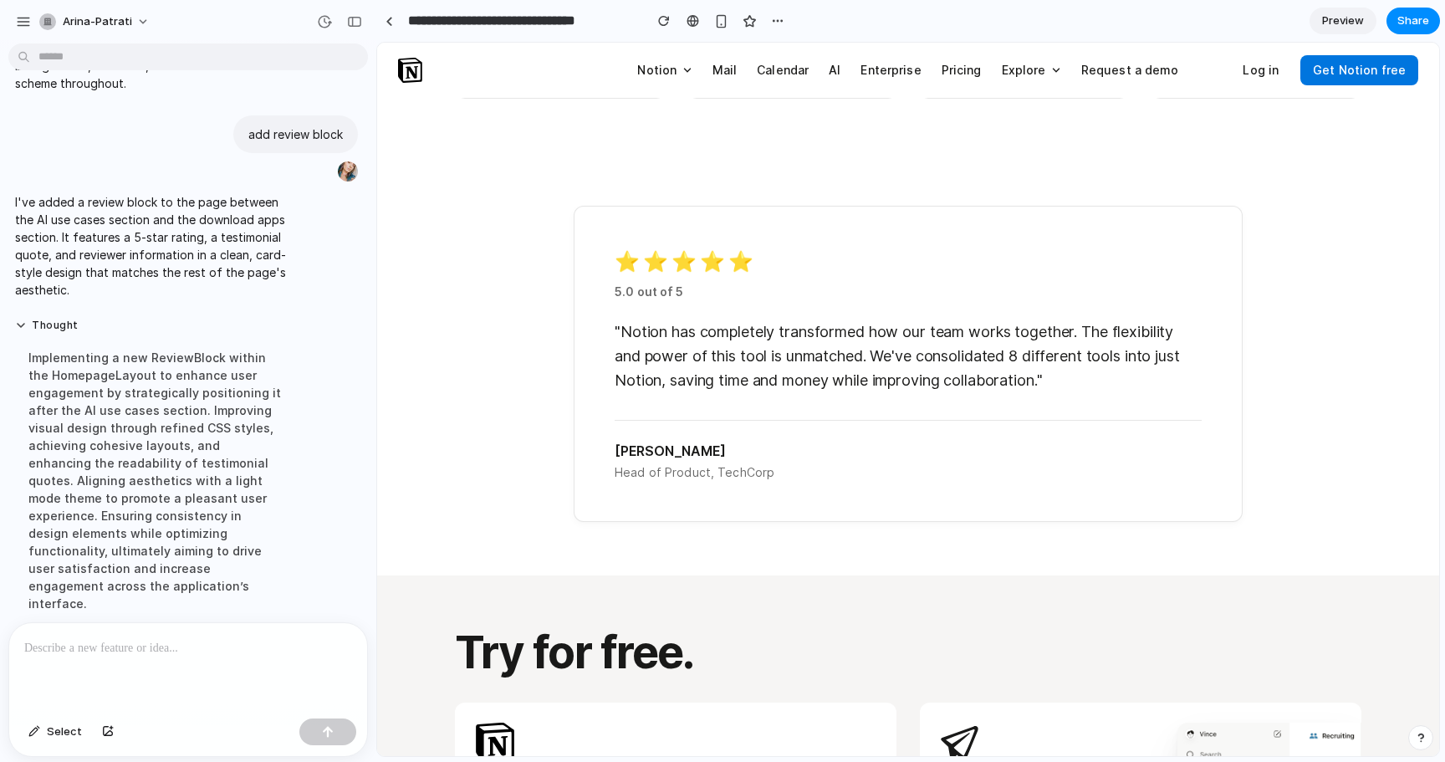
click at [1017, 472] on div "Sarah Chen Head of Product, TechCorp" at bounding box center [908, 450] width 587 height 61
click at [717, 15] on div "button" at bounding box center [721, 21] width 14 height 14
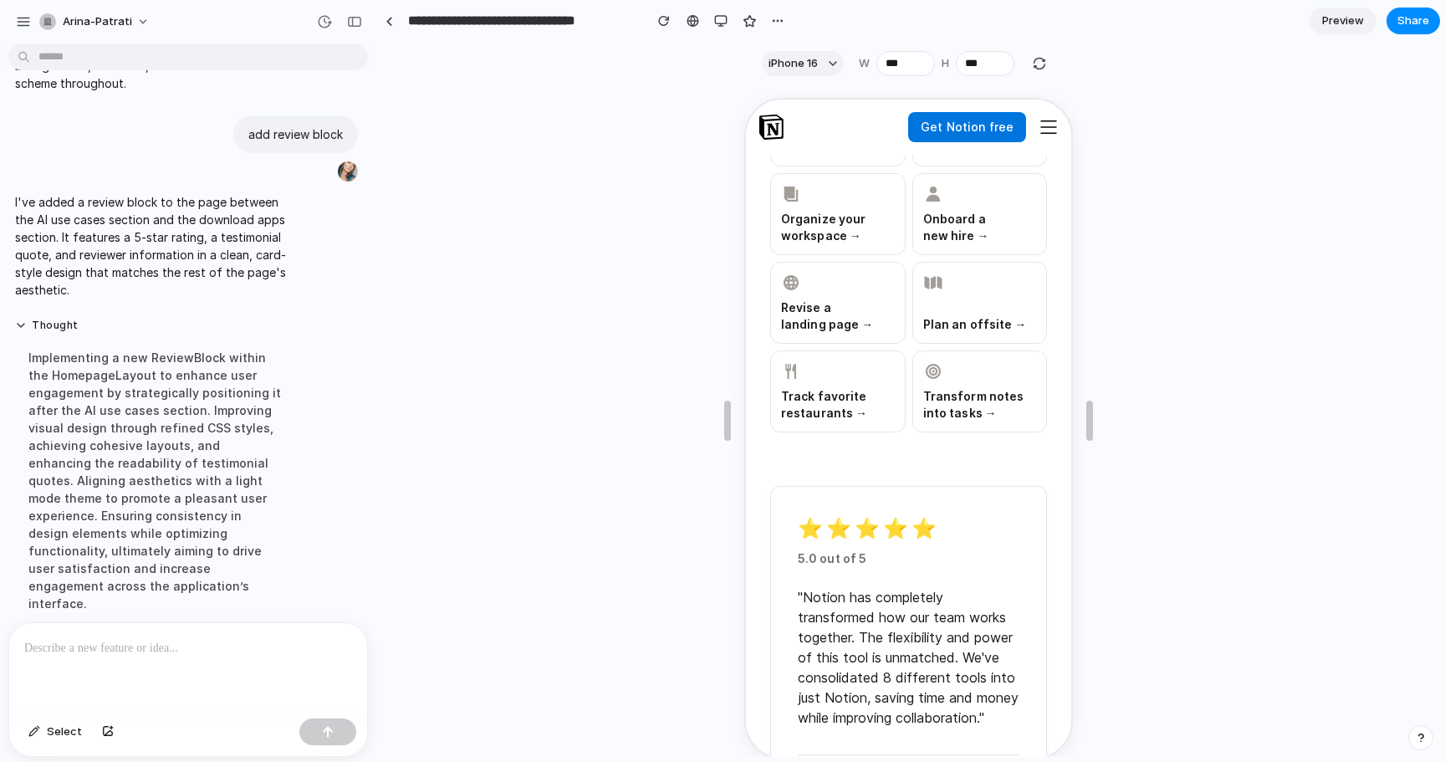
scroll to position [4677, 0]
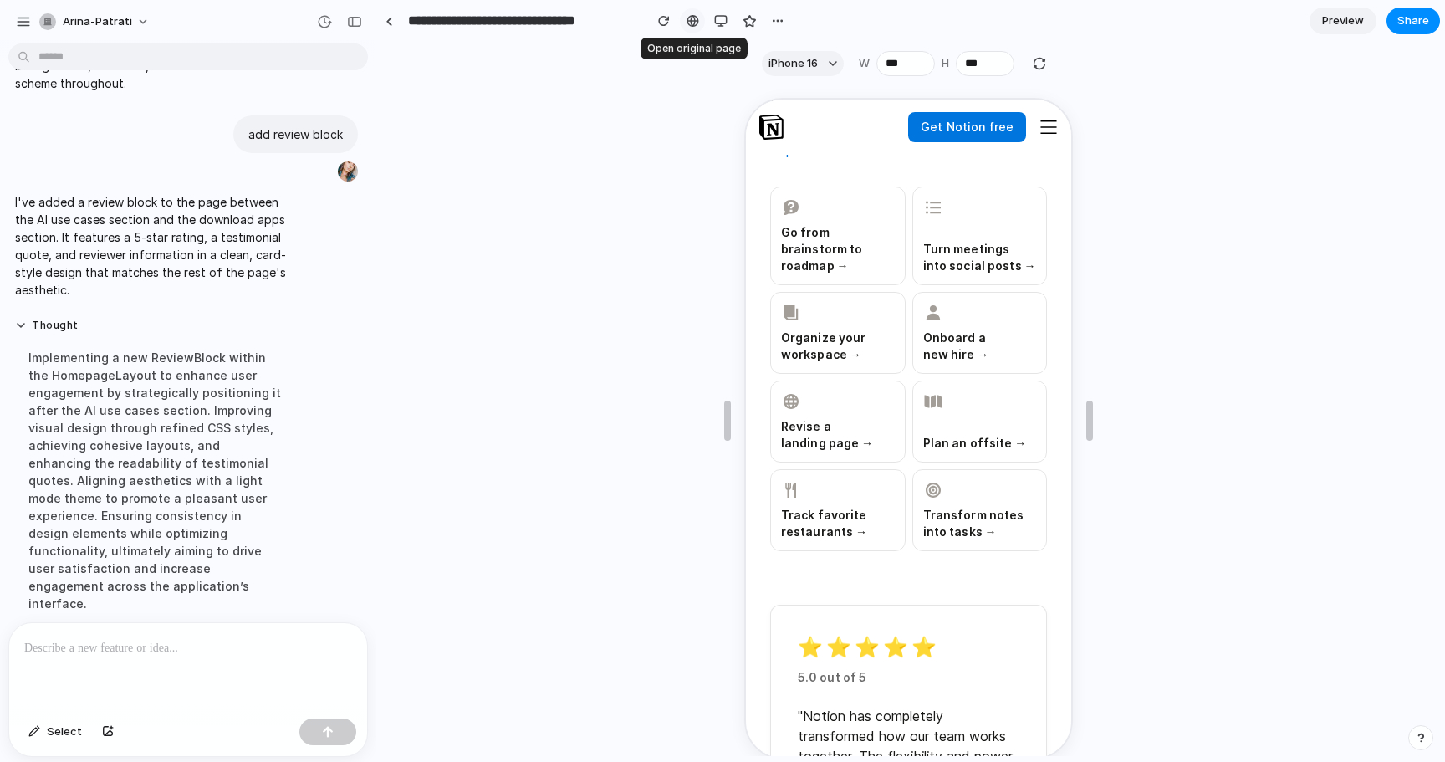
click at [686, 23] on div at bounding box center [692, 20] width 13 height 13
click at [722, 23] on div "button" at bounding box center [720, 20] width 13 height 13
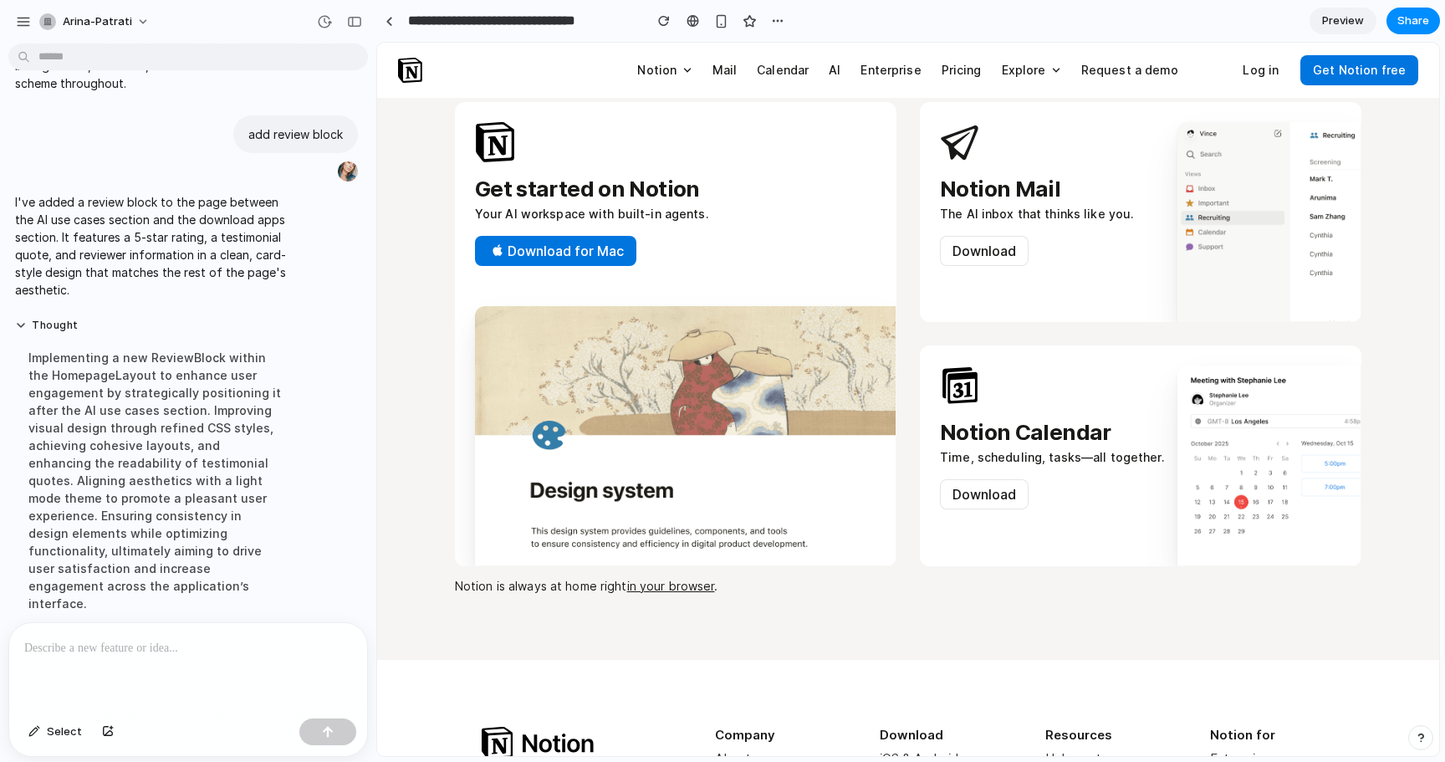
scroll to position [5349, 0]
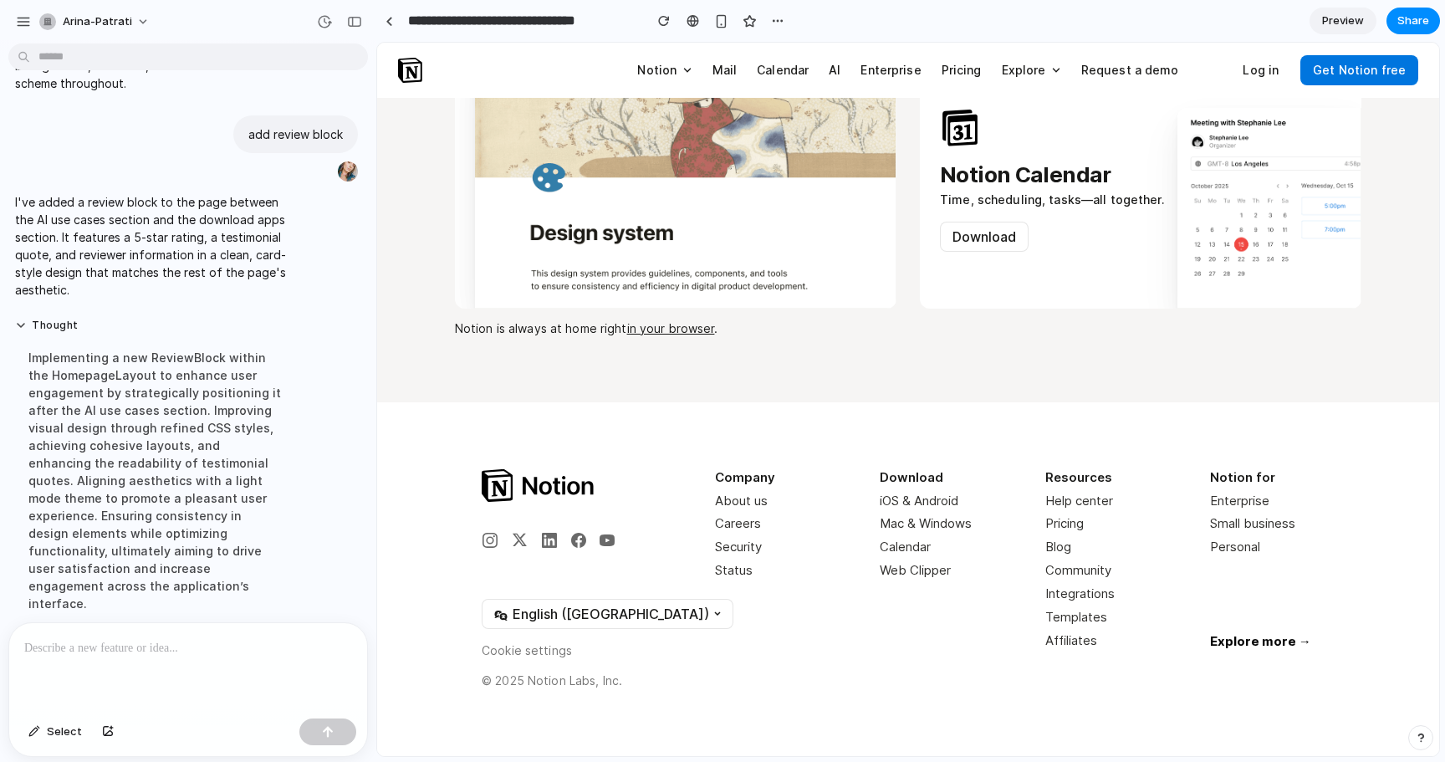
click at [105, 645] on p at bounding box center [188, 648] width 328 height 20
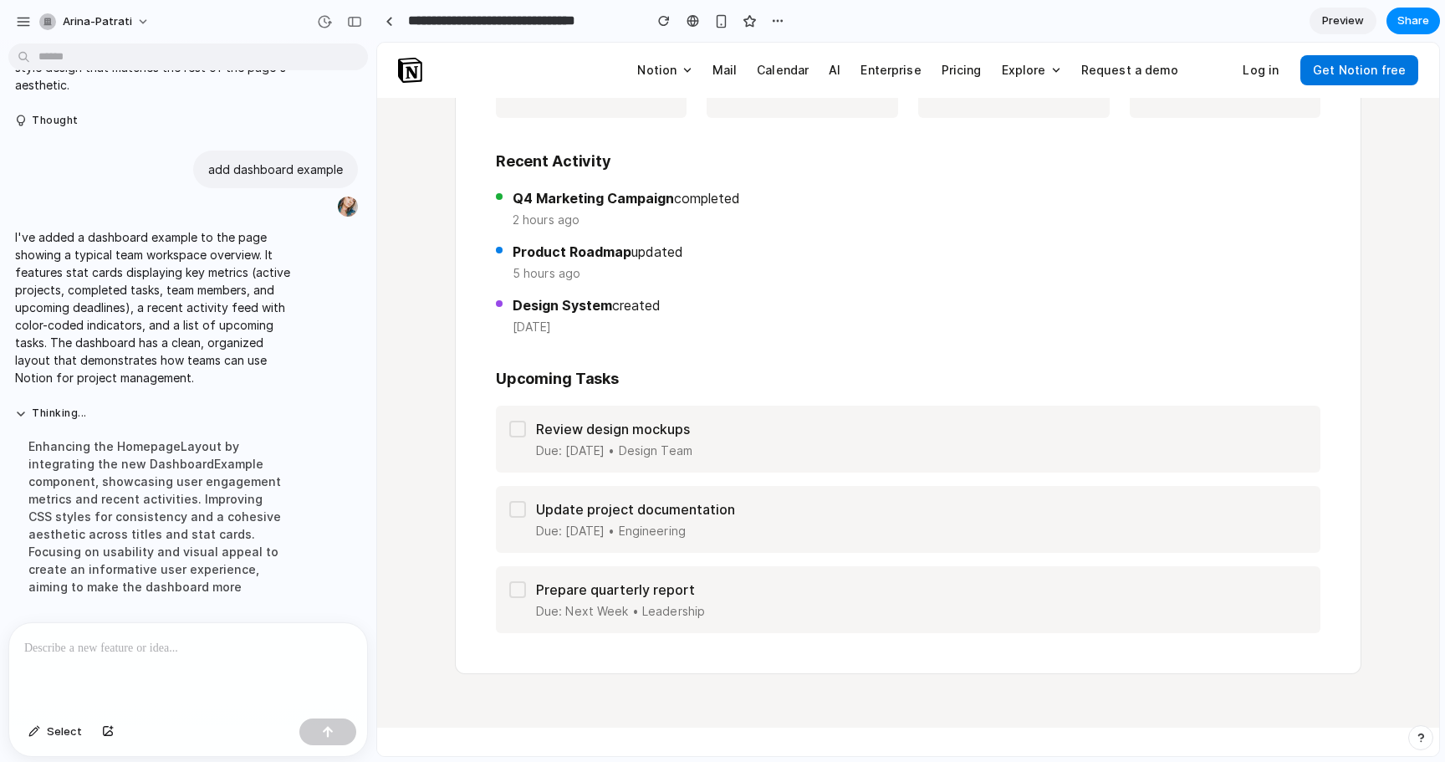
scroll to position [4759, 0]
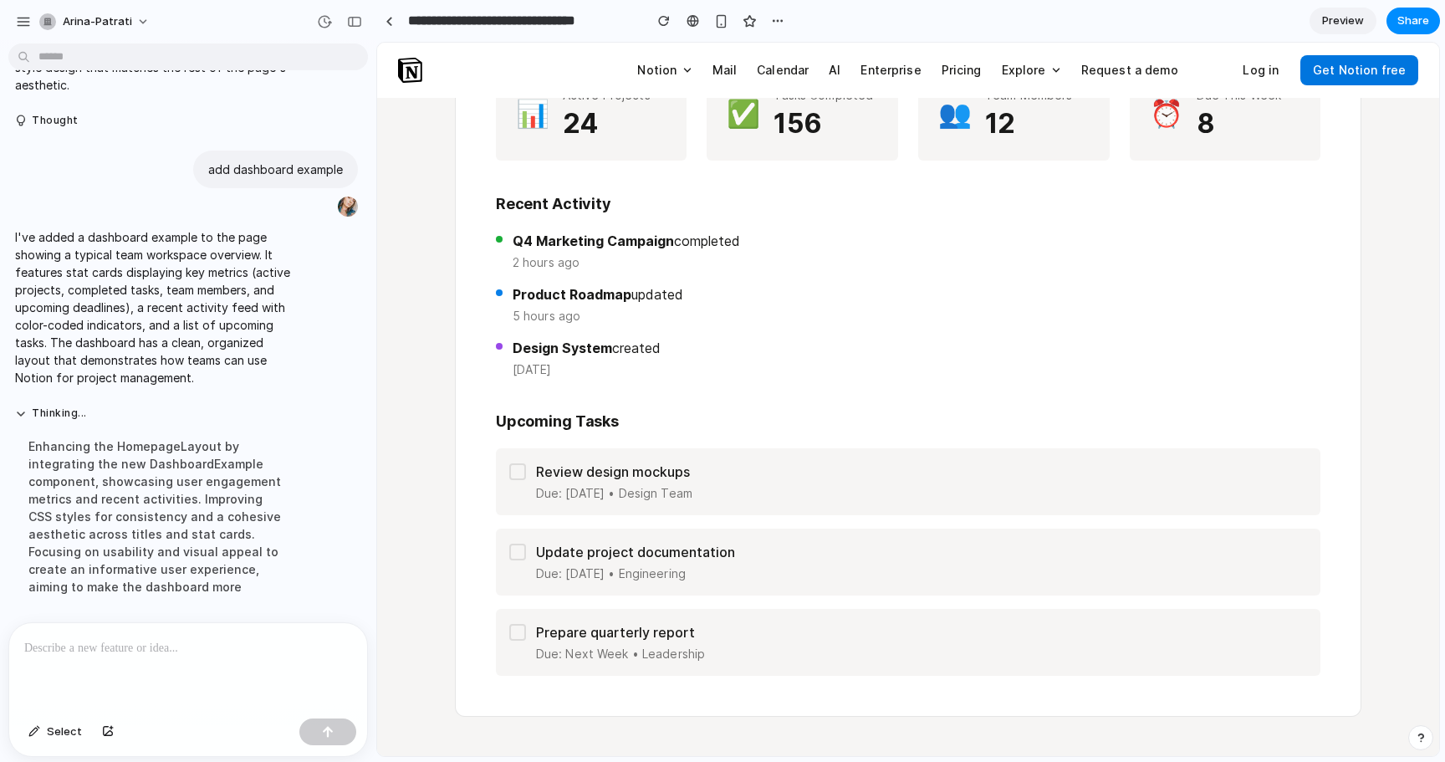
click at [517, 480] on div at bounding box center [517, 471] width 17 height 17
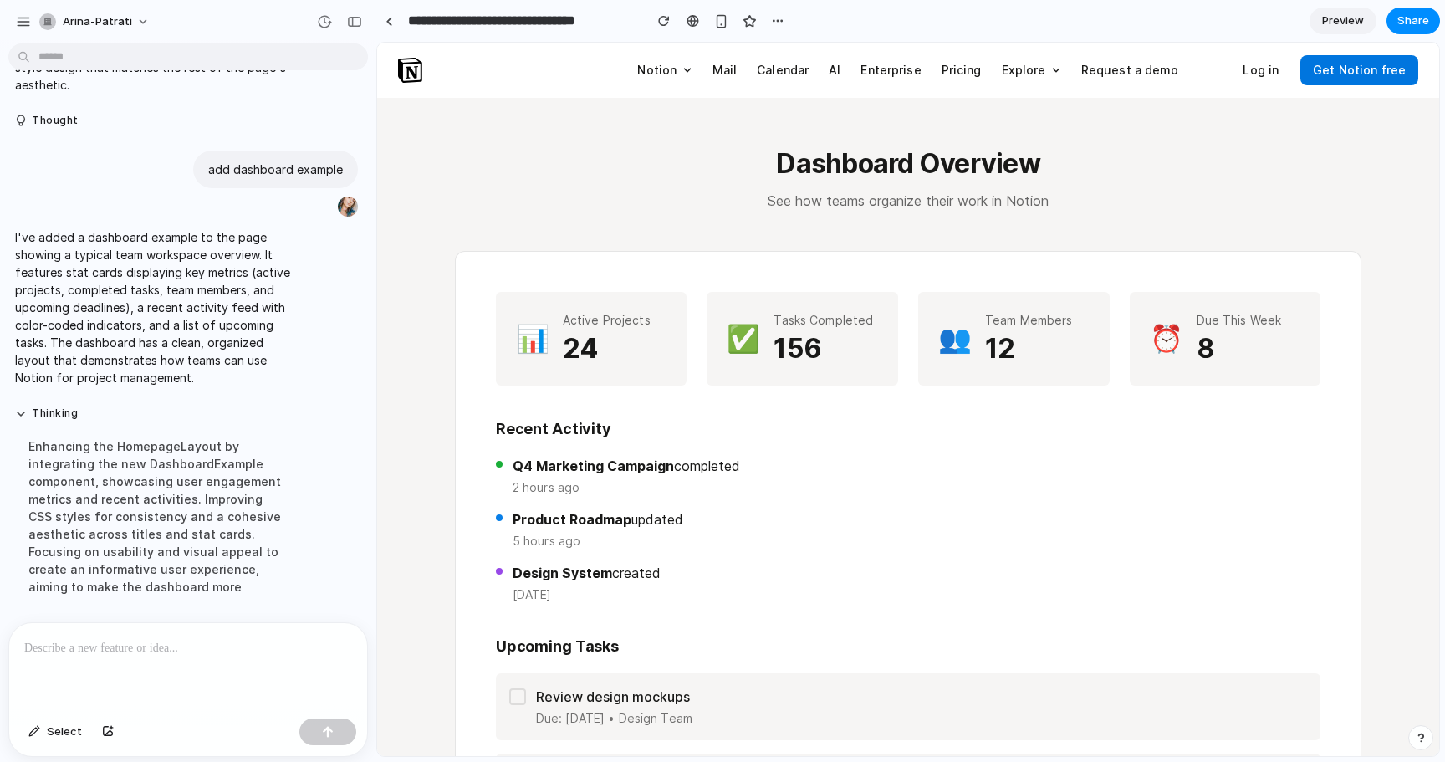
scroll to position [4659, 0]
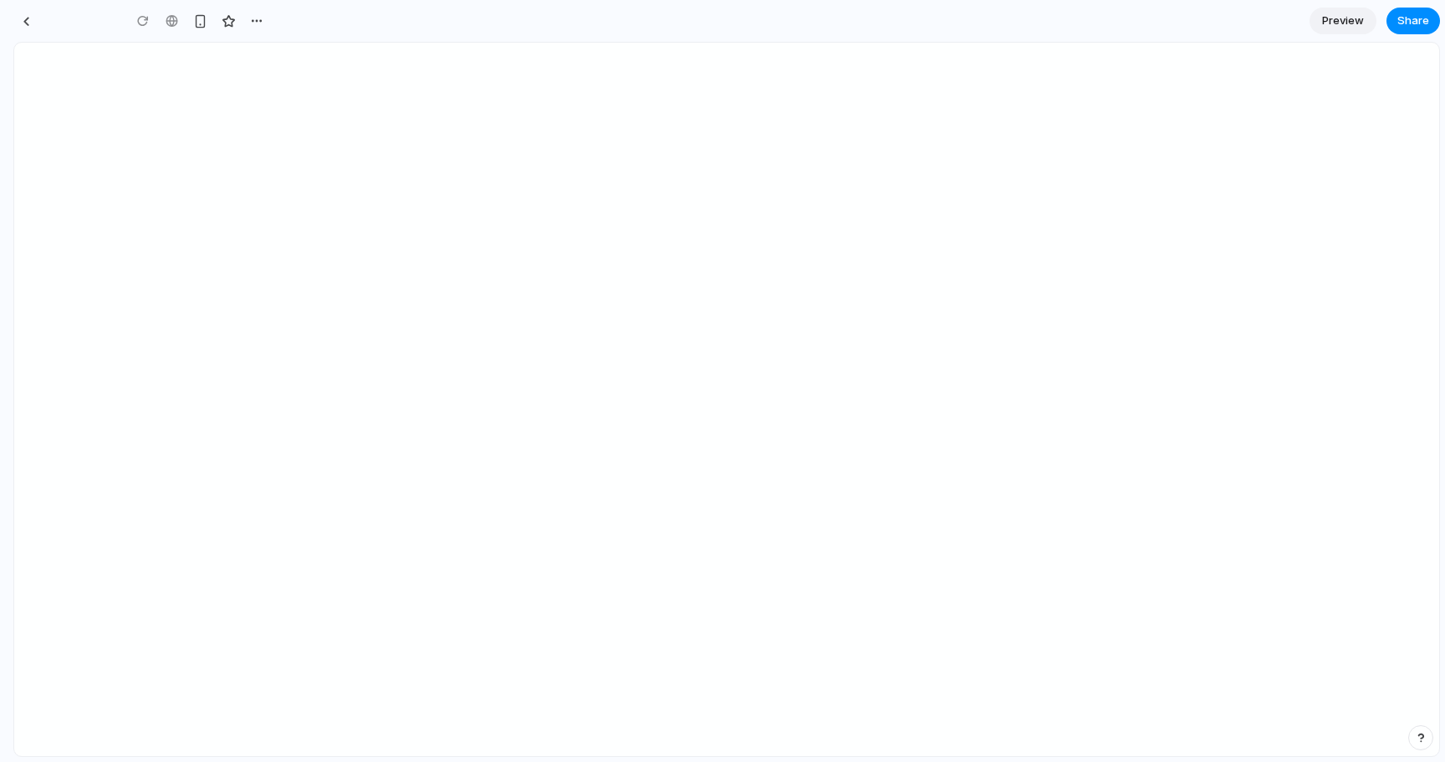
type input "**********"
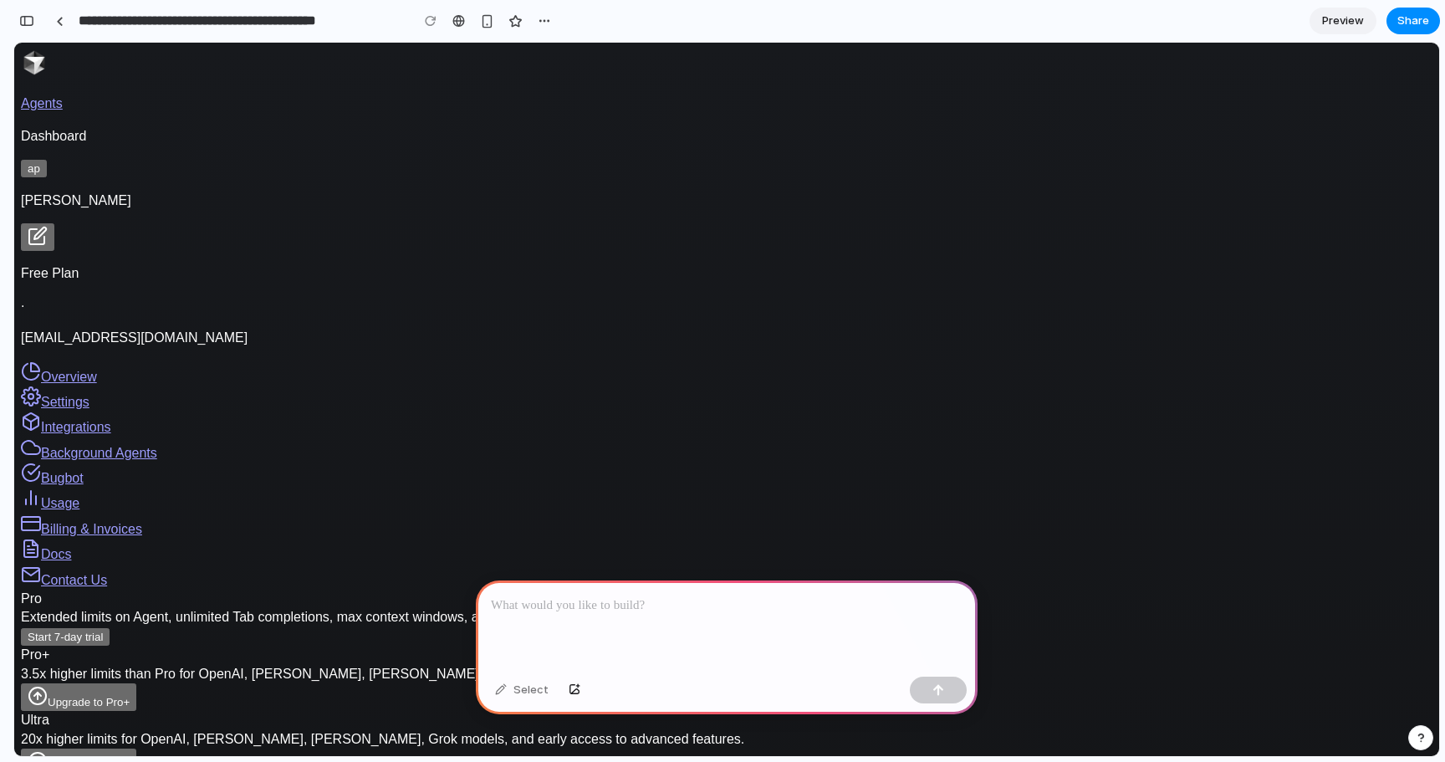
click at [89, 395] on link "Settings" at bounding box center [55, 402] width 69 height 14
click at [111, 420] on link "Integrations" at bounding box center [66, 427] width 90 height 14
click at [157, 446] on span "Background Agents" at bounding box center [99, 453] width 116 height 14
click at [574, 610] on p at bounding box center [727, 605] width 472 height 20
click at [691, 94] on p "Agents" at bounding box center [726, 103] width 1411 height 18
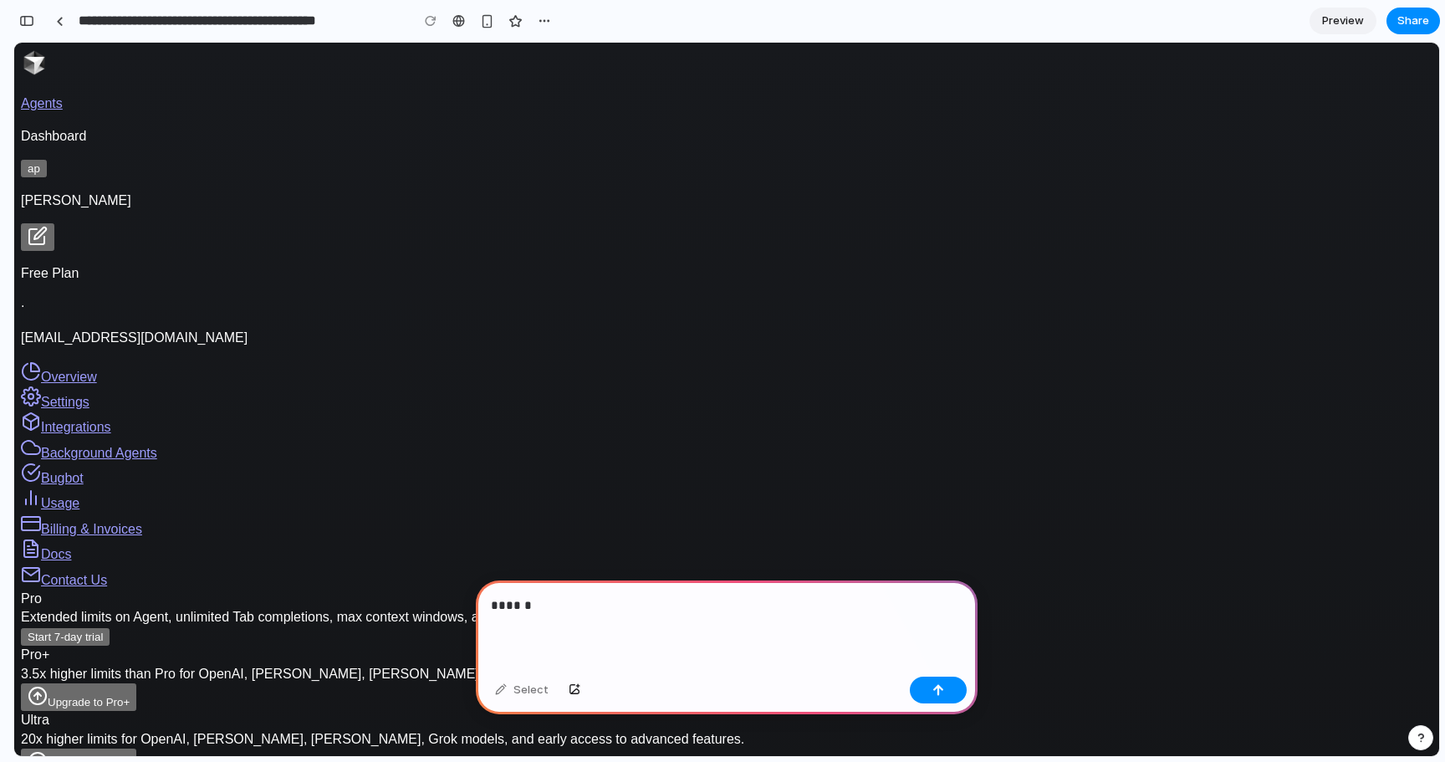
click at [750, 127] on p "Dashboard" at bounding box center [726, 136] width 1411 height 18
